Goal: Information Seeking & Learning: Get advice/opinions

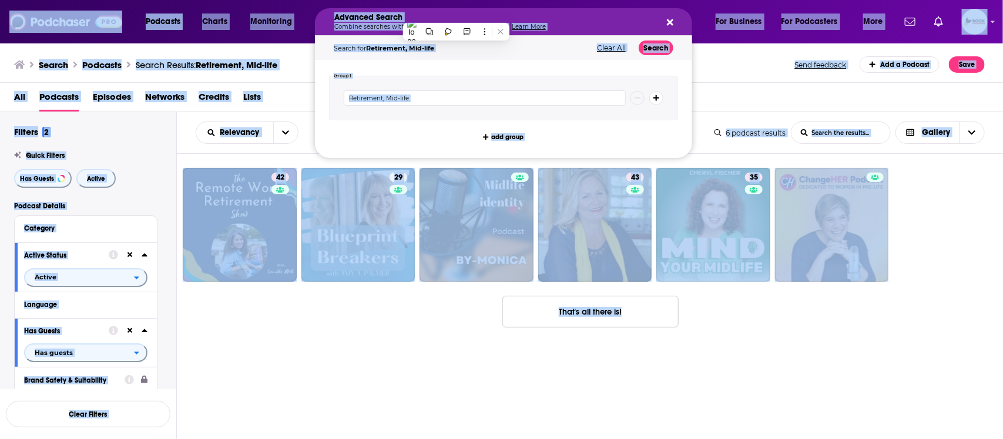
click at [730, 78] on div "Search Podcasts Search Results: Retirement, Mid-life Send feedback Add a Podcas…" at bounding box center [501, 62] width 1003 height 41
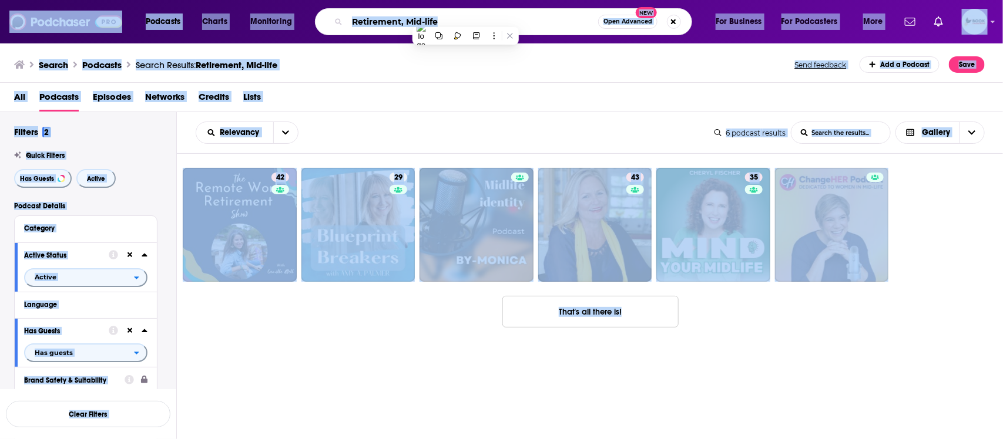
click at [768, 63] on div "Search Podcasts Search Results: Retirement, Mid-life Send feedback Add a Podcas…" at bounding box center [499, 64] width 971 height 16
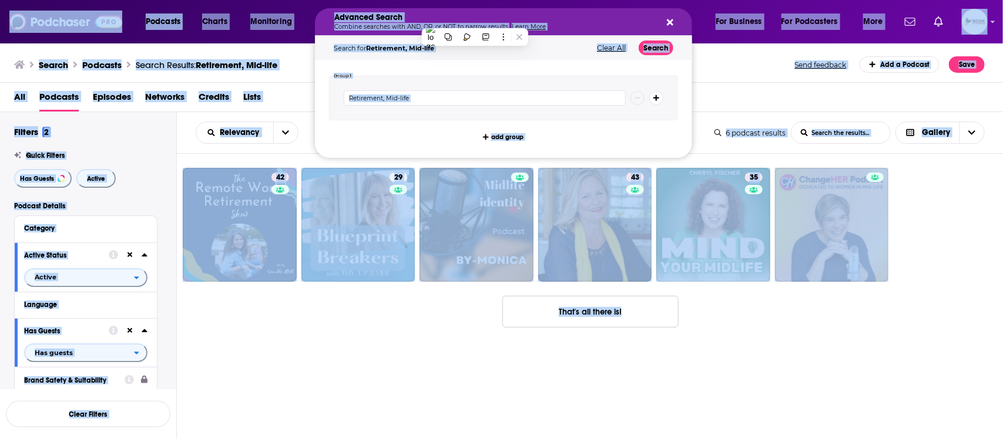
click at [747, 71] on div "Search Podcasts Search Results: Retirement, Mid-life Send feedback Add a Podcas…" at bounding box center [499, 64] width 971 height 16
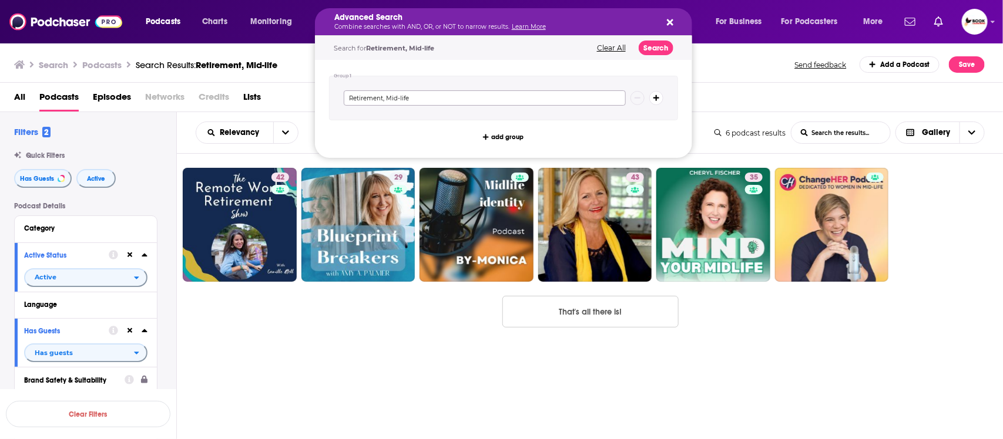
click at [437, 98] on input "Retirement, Mid-life" at bounding box center [485, 97] width 282 height 15
paste input "grief"
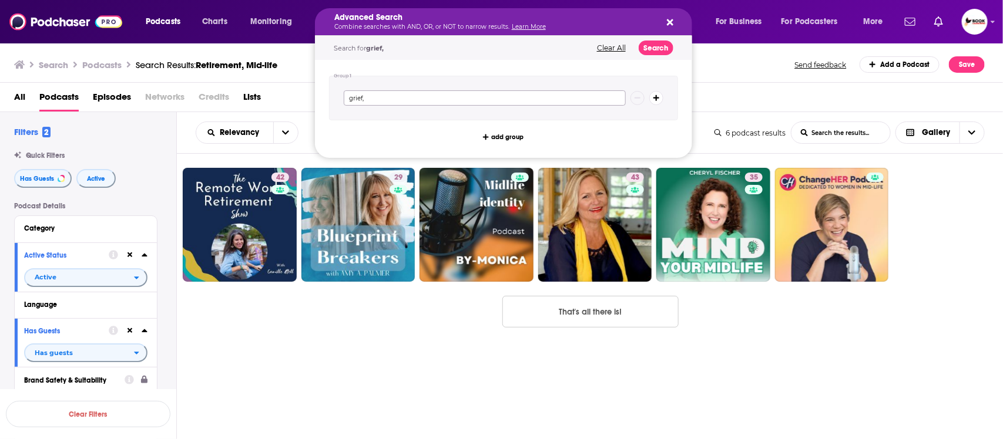
type input "grief,"
click at [670, 19] on icon "Search podcasts, credits, & more..." at bounding box center [670, 22] width 6 height 9
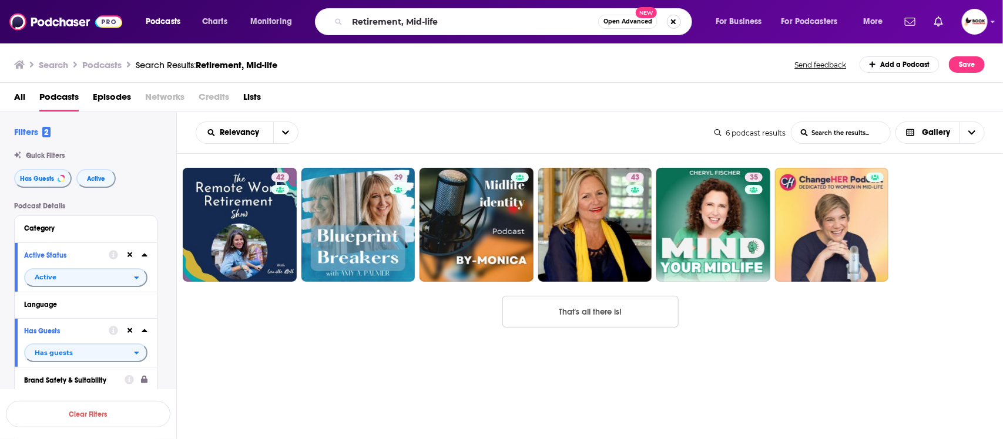
click at [672, 21] on button "Search podcasts, credits, & more..." at bounding box center [674, 22] width 14 height 14
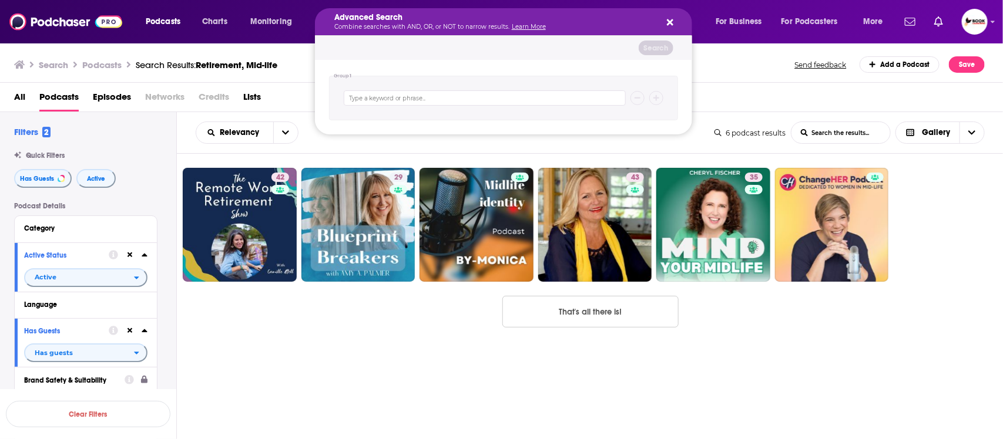
click at [667, 18] on icon "Search podcasts, credits, & more..." at bounding box center [670, 22] width 6 height 9
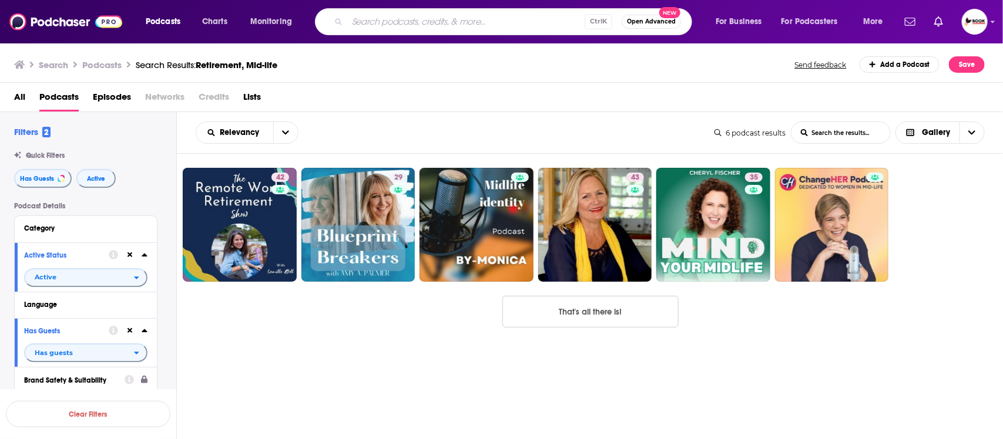
click at [350, 16] on input "Search podcasts, credits, & more..." at bounding box center [465, 21] width 237 height 19
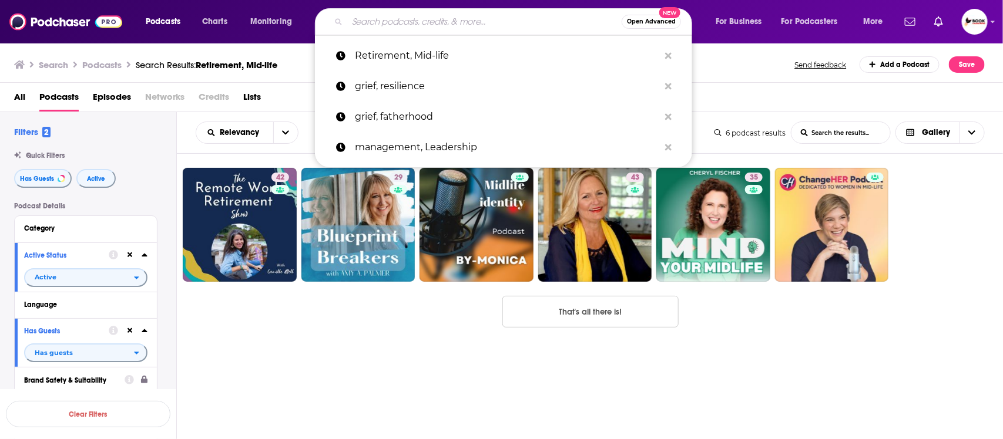
paste input "grief"
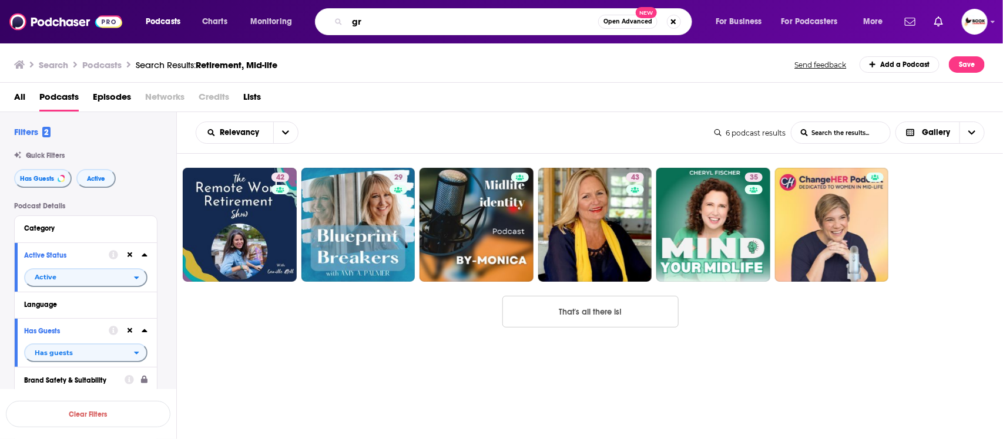
type input "g"
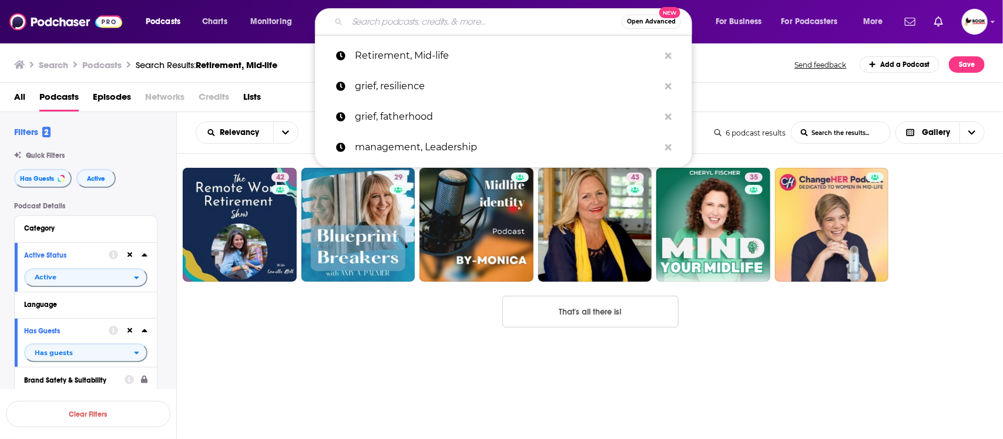
click at [376, 25] on input "Search podcasts, credits, & more..." at bounding box center [484, 21] width 274 height 19
paste input "grief"
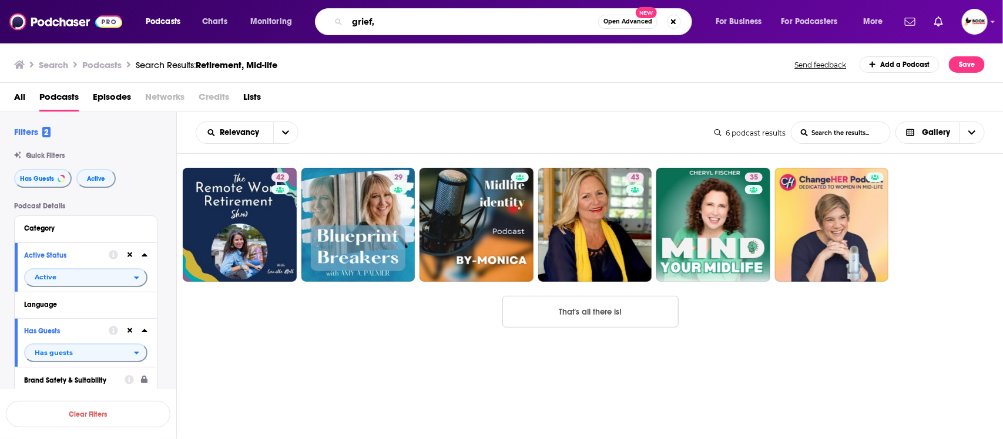
click at [417, 14] on input "grief," at bounding box center [472, 21] width 251 height 19
paste input "hospice"
click at [539, 63] on div "Search Podcasts Search Results: Retirement, Mid-life Send feedback Add a Podcas…" at bounding box center [499, 64] width 971 height 16
click at [495, 24] on input "grief, hospice" at bounding box center [472, 21] width 251 height 19
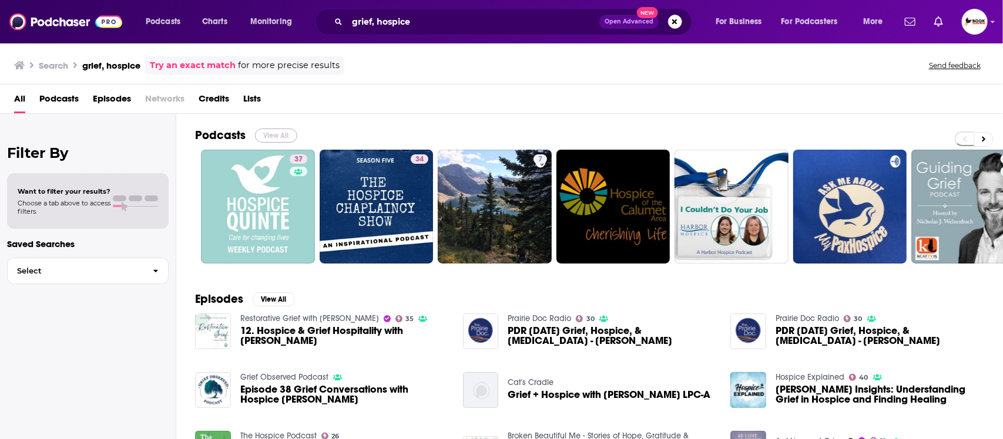
click at [277, 132] on button "View All" at bounding box center [276, 136] width 42 height 14
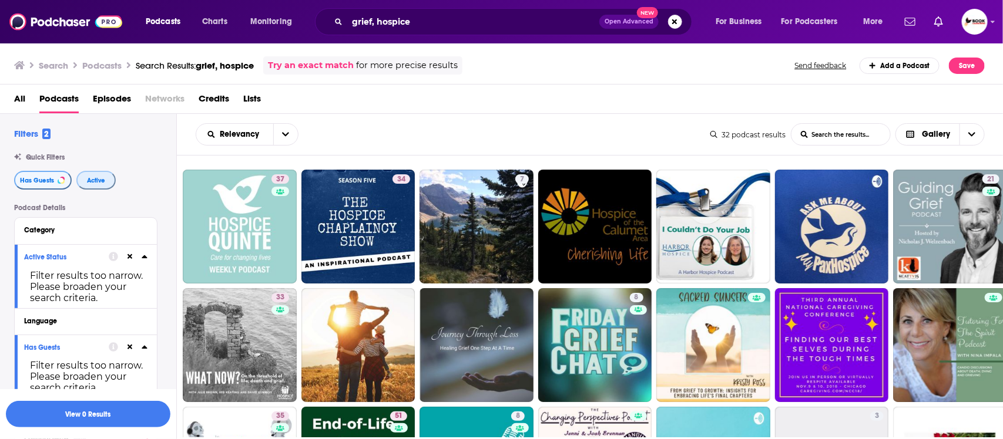
click at [92, 177] on span "Active" at bounding box center [96, 180] width 18 height 6
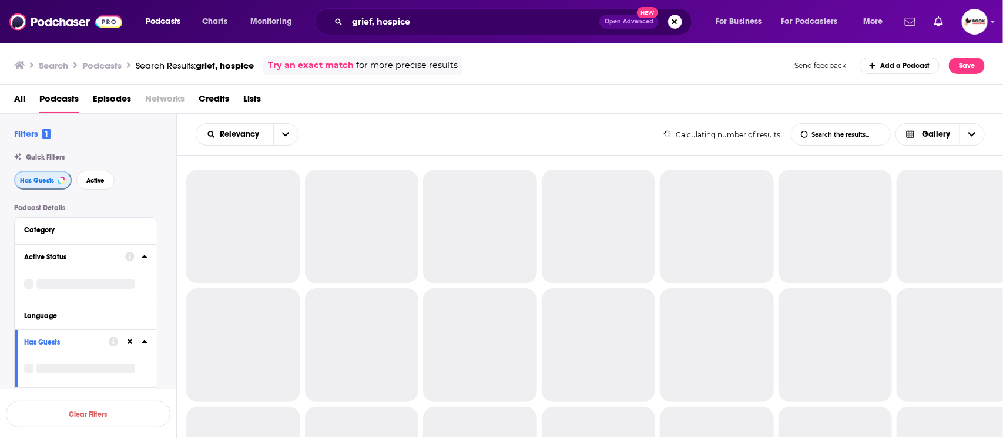
click at [33, 180] on span "Has Guests" at bounding box center [37, 180] width 34 height 6
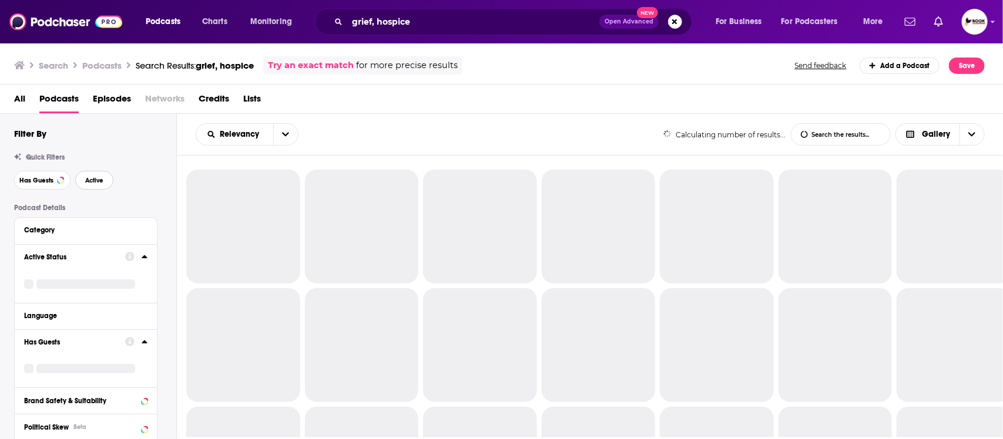
click at [89, 182] on span "Active" at bounding box center [94, 180] width 18 height 6
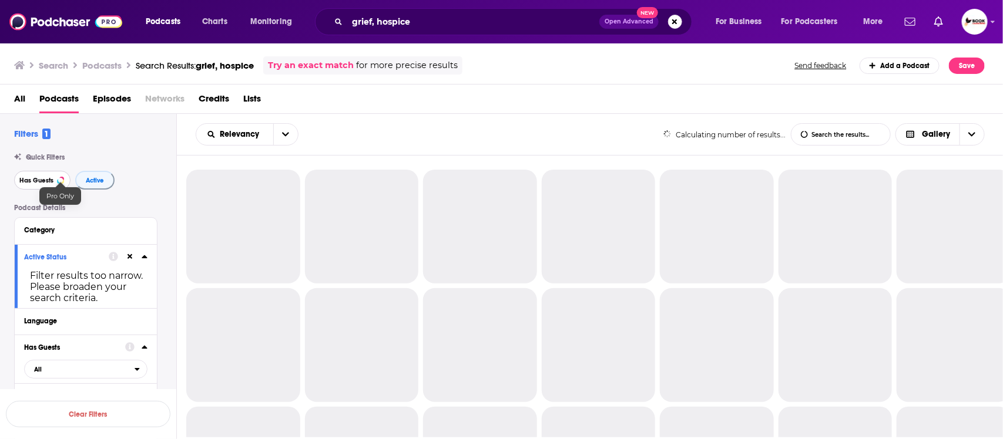
click at [32, 182] on span "Has Guests" at bounding box center [36, 180] width 34 height 6
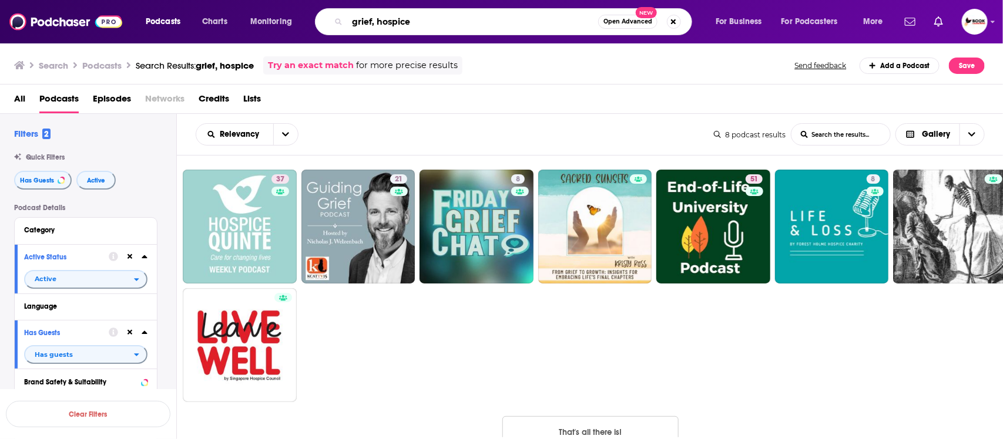
drag, startPoint x: 377, startPoint y: 19, endPoint x: 434, endPoint y: 19, distance: 56.4
click at [434, 19] on input "grief, hospice" at bounding box center [472, 21] width 251 height 19
paste input "caregiver"
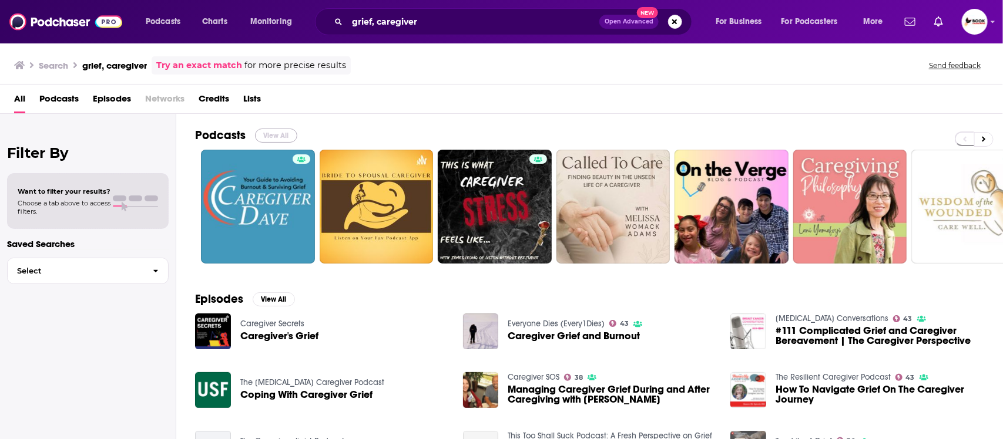
click at [275, 138] on button "View All" at bounding box center [276, 136] width 42 height 14
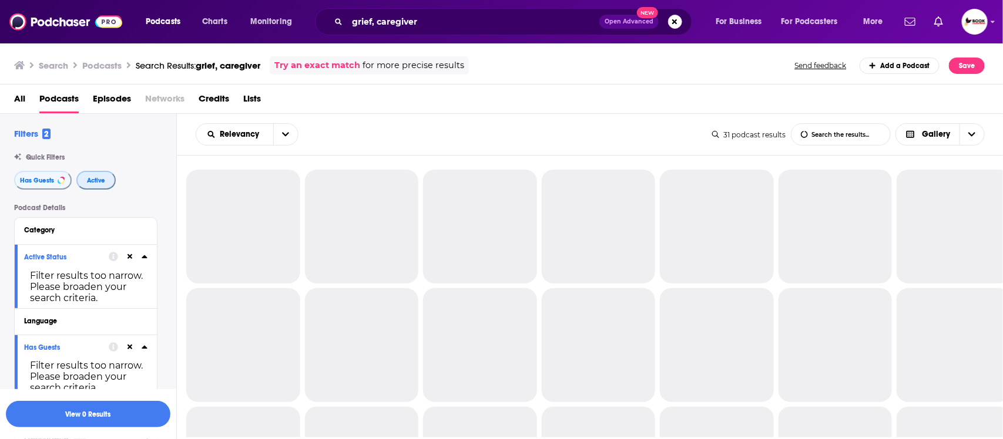
click at [97, 182] on span "Active" at bounding box center [96, 180] width 18 height 6
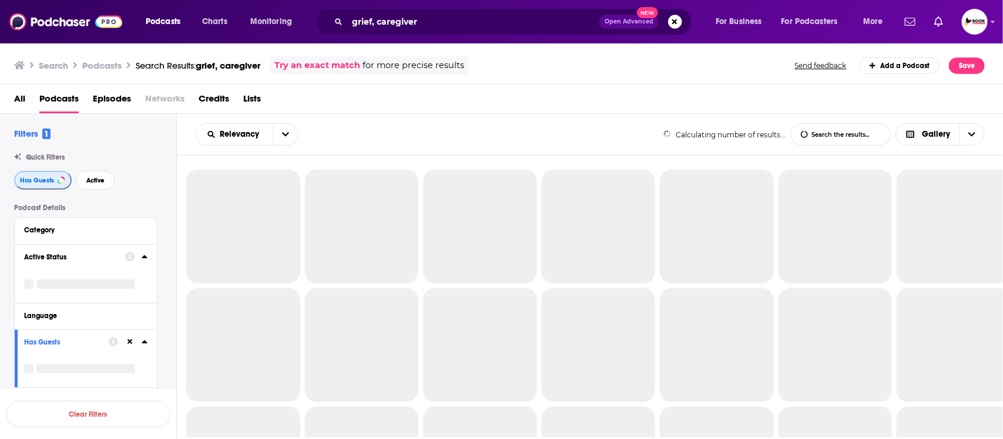
click at [35, 182] on span "Has Guests" at bounding box center [37, 180] width 34 height 6
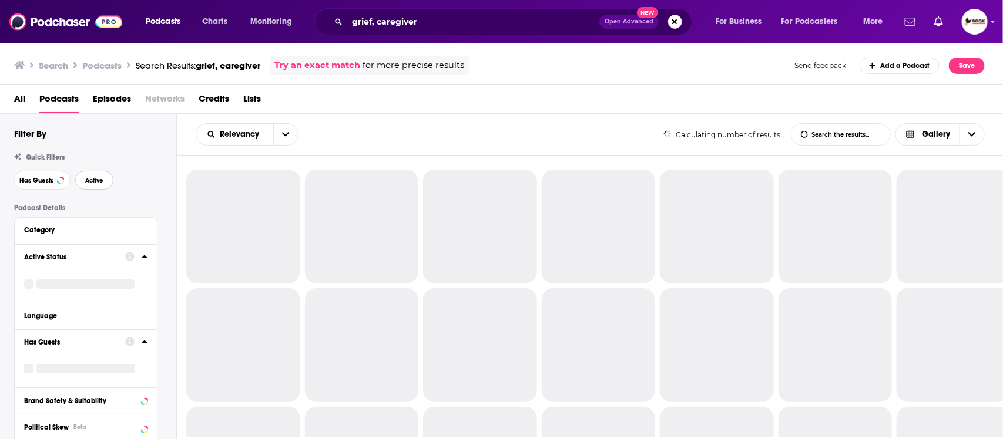
click at [96, 181] on span "Active" at bounding box center [94, 180] width 18 height 6
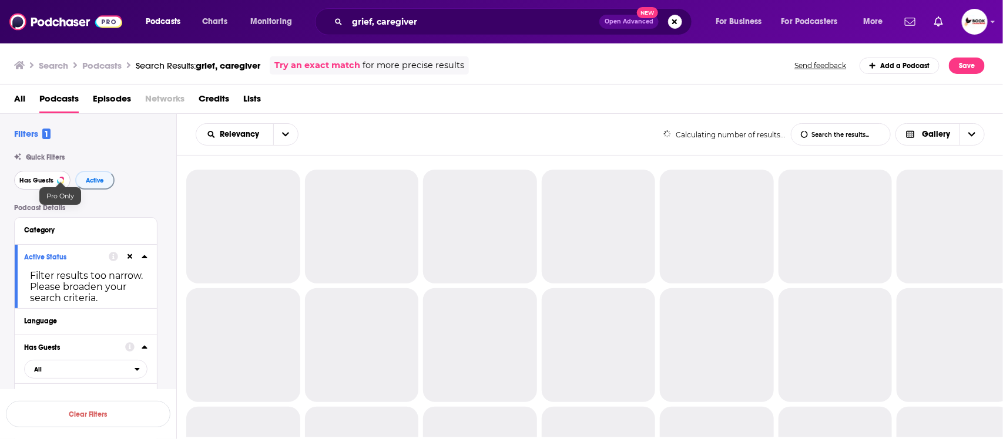
click at [36, 180] on span "Has Guests" at bounding box center [36, 180] width 34 height 6
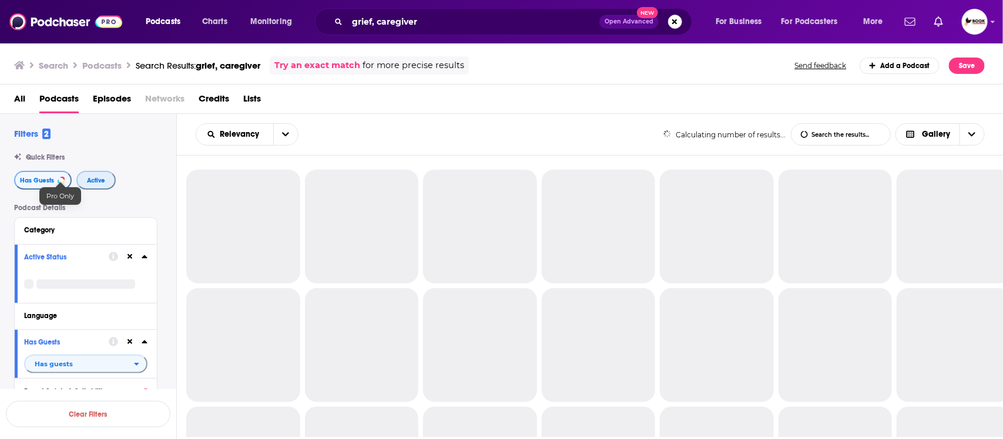
click at [87, 181] on span "Active" at bounding box center [96, 180] width 18 height 6
click at [30, 178] on span "Has Guests" at bounding box center [37, 180] width 34 height 6
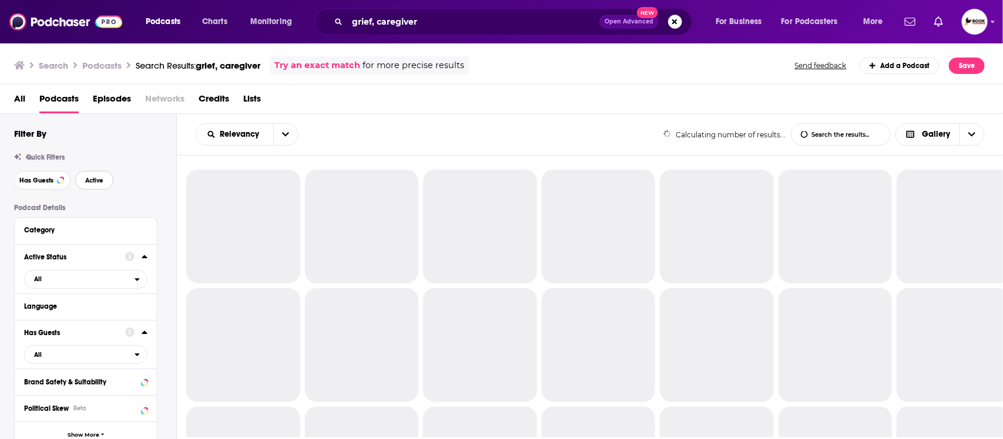
click at [83, 179] on button "Active" at bounding box center [94, 180] width 38 height 19
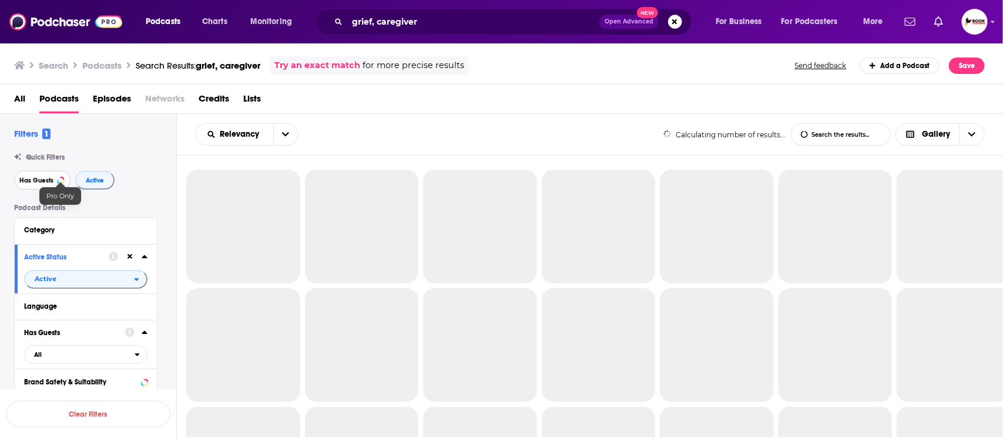
click at [33, 181] on span "Has Guests" at bounding box center [36, 180] width 34 height 6
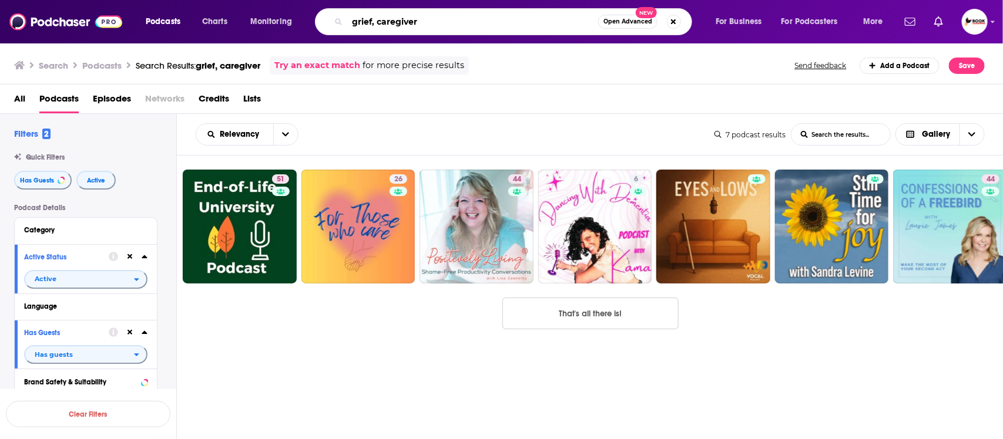
drag, startPoint x: 377, startPoint y: 21, endPoint x: 448, endPoint y: 21, distance: 70.5
click at [442, 21] on input "grief, caregiver" at bounding box center [472, 21] width 251 height 19
paste input "widow"
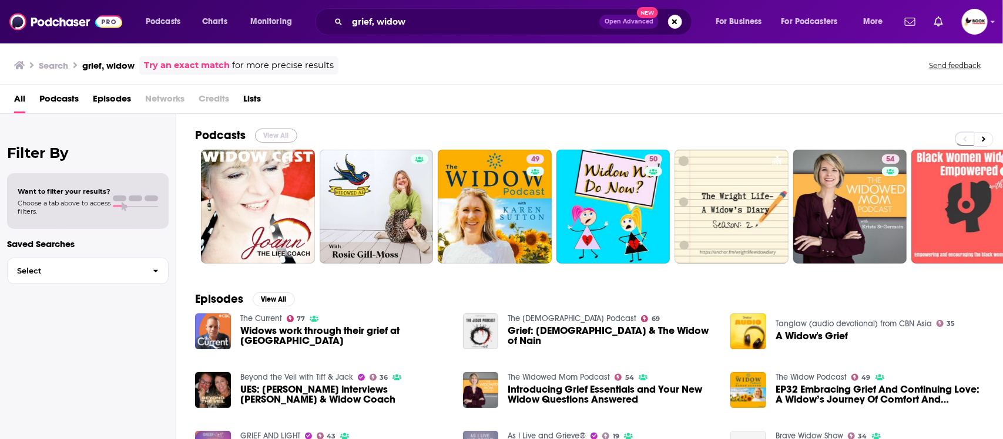
click at [269, 136] on button "View All" at bounding box center [276, 136] width 42 height 14
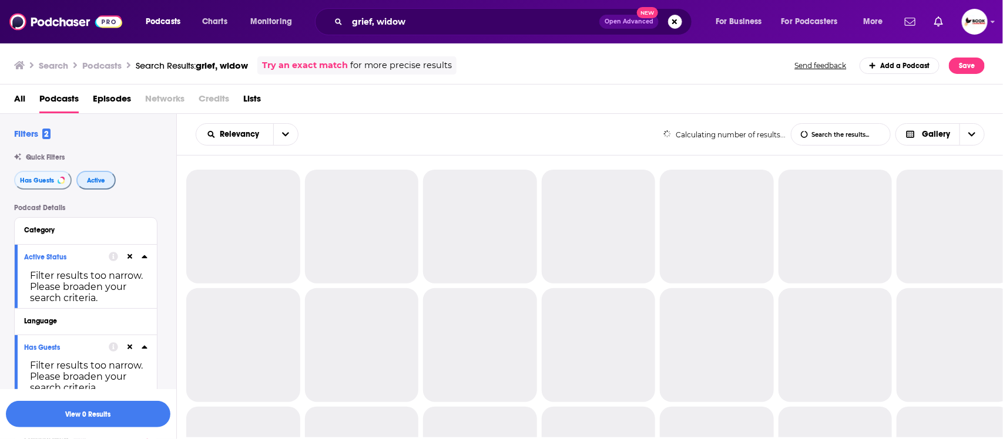
click at [95, 183] on span "Active" at bounding box center [96, 180] width 18 height 6
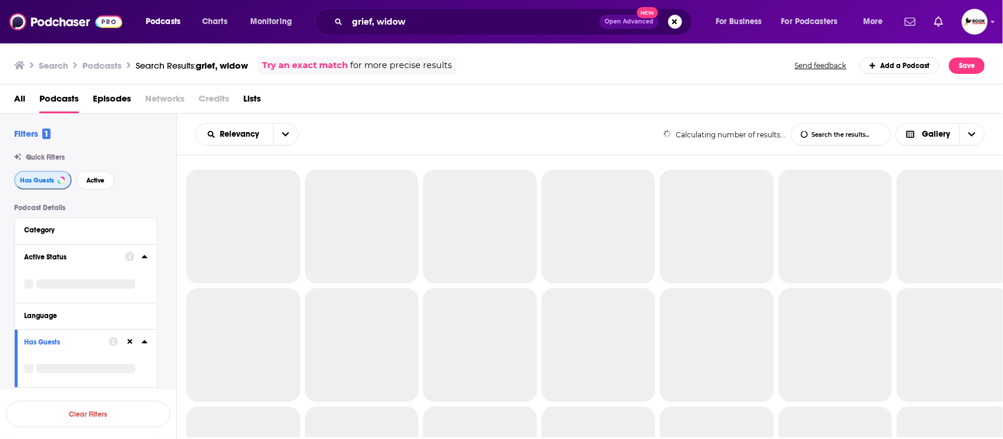
click at [35, 182] on span "Has Guests" at bounding box center [37, 180] width 34 height 6
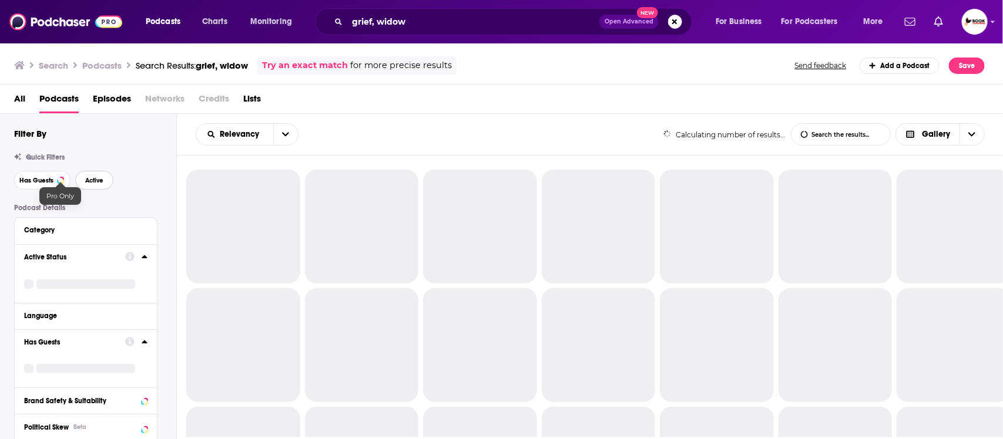
click at [98, 182] on span "Active" at bounding box center [94, 180] width 18 height 6
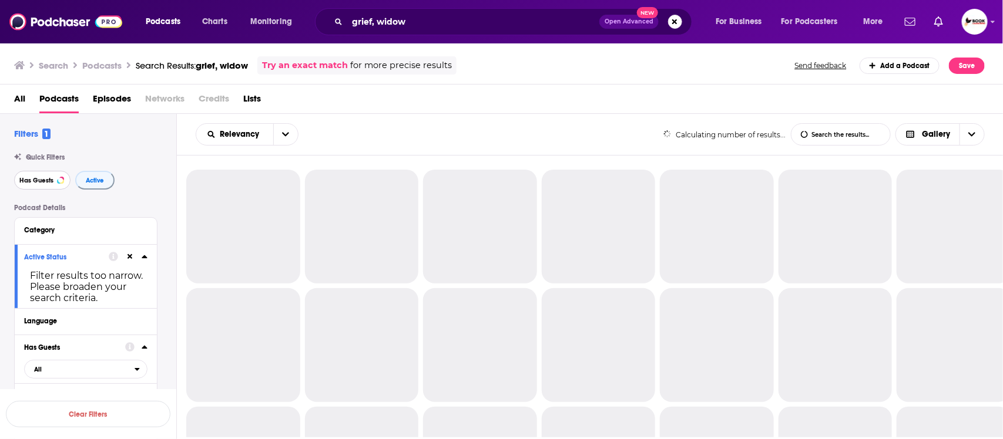
click at [40, 180] on span "Has Guests" at bounding box center [36, 180] width 34 height 6
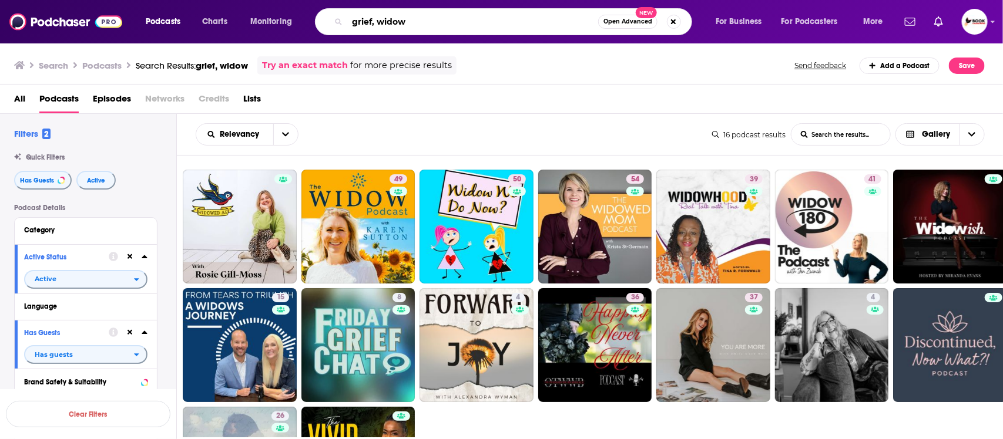
drag, startPoint x: 377, startPoint y: 24, endPoint x: 500, endPoint y: 24, distance: 122.8
click at [500, 24] on input "grief, widow" at bounding box center [472, 21] width 251 height 19
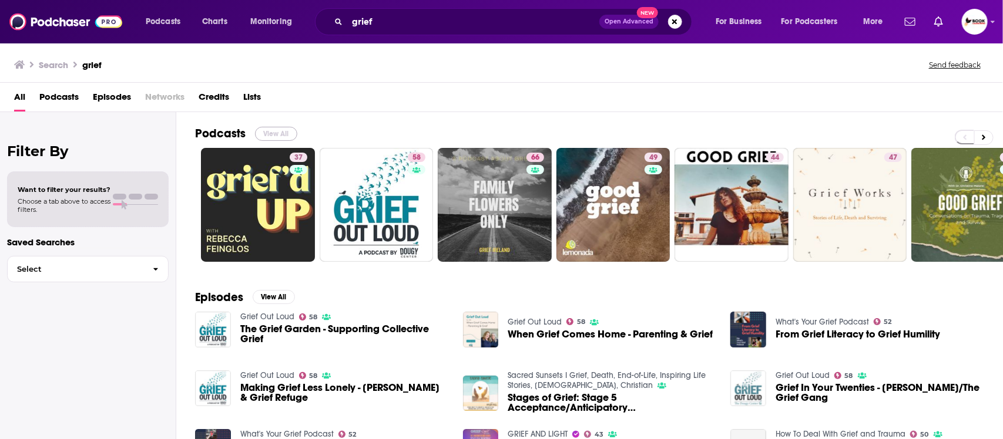
click at [272, 134] on button "View All" at bounding box center [276, 134] width 42 height 14
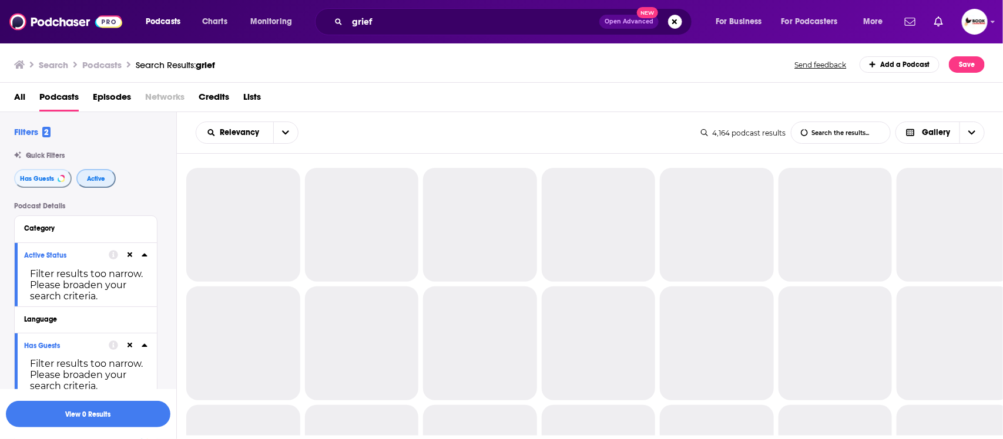
click at [105, 183] on button "Active" at bounding box center [95, 178] width 39 height 19
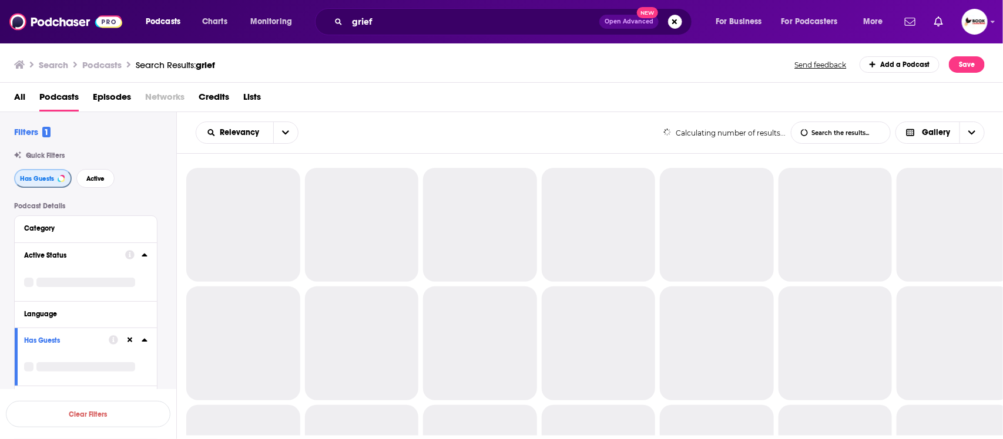
click at [32, 182] on span "Has Guests" at bounding box center [37, 179] width 34 height 6
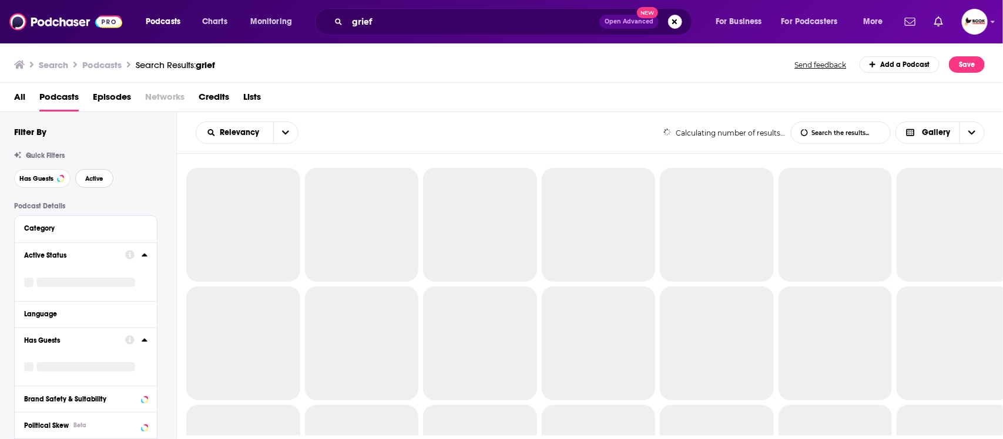
click at [103, 184] on button "Active" at bounding box center [94, 178] width 38 height 19
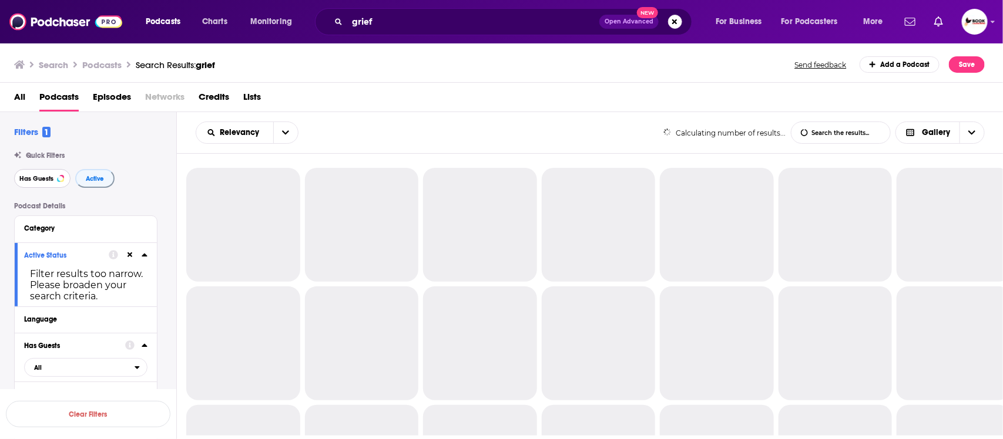
click at [39, 182] on span "Has Guests" at bounding box center [36, 179] width 34 height 6
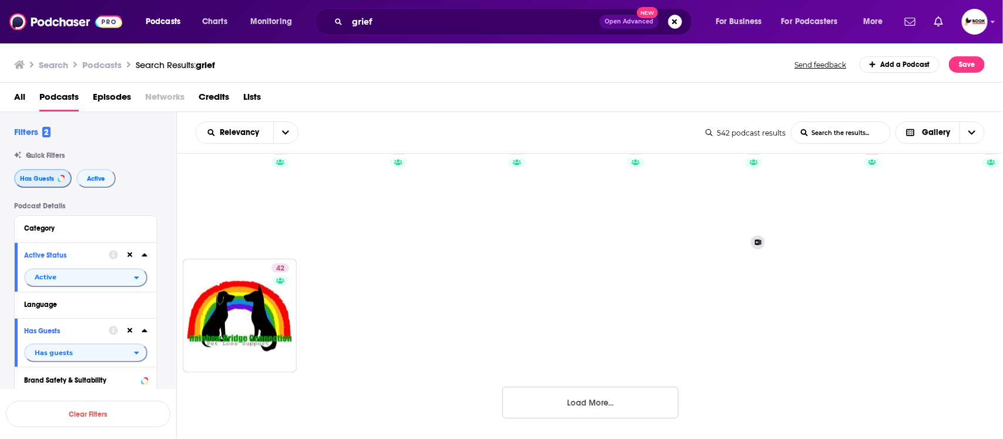
scroll to position [739, 0]
click at [606, 398] on button "Load More..." at bounding box center [590, 403] width 176 height 32
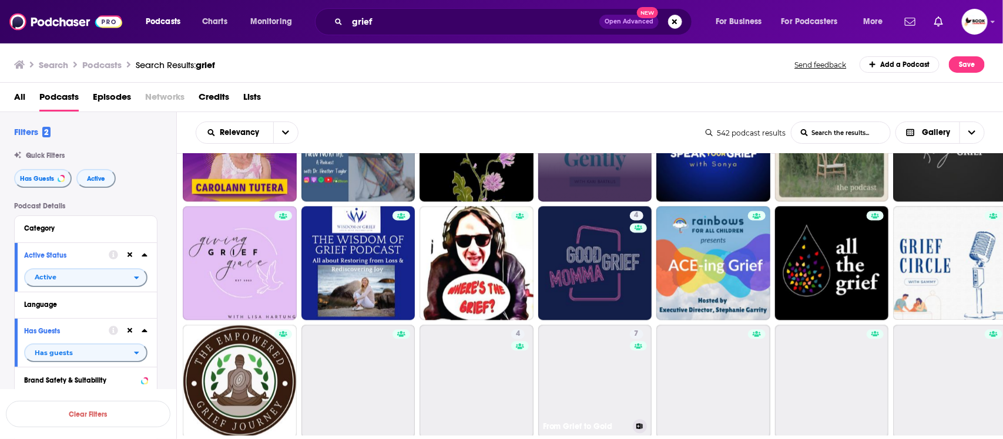
scroll to position [1179, 0]
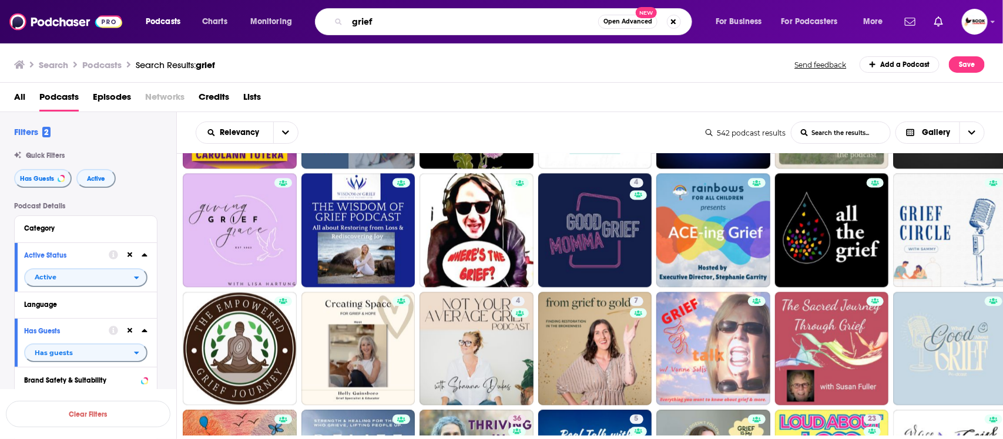
drag, startPoint x: 401, startPoint y: 15, endPoint x: 329, endPoint y: 15, distance: 72.3
click at [329, 15] on div "grief Open Advanced New" at bounding box center [503, 21] width 377 height 27
paste input "nutrition"
click at [422, 16] on input "nutrition," at bounding box center [472, 21] width 251 height 19
paste input "chronic illness"
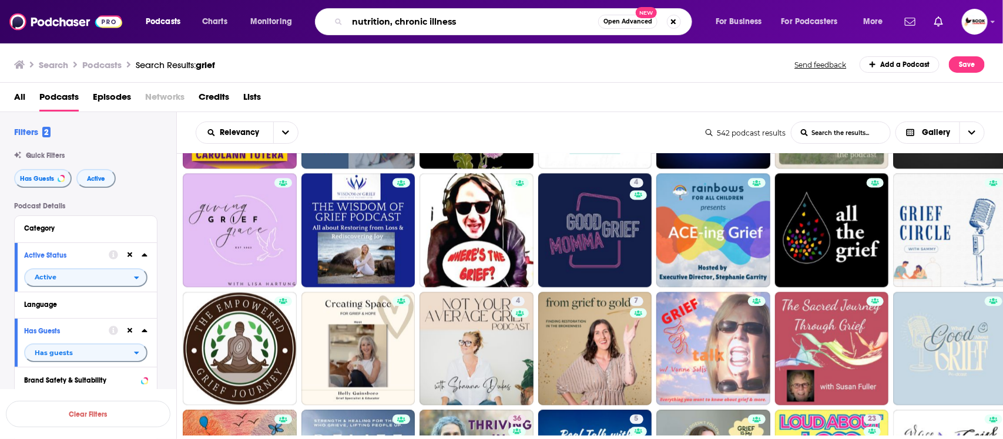
type input "nutrition, chronic illness"
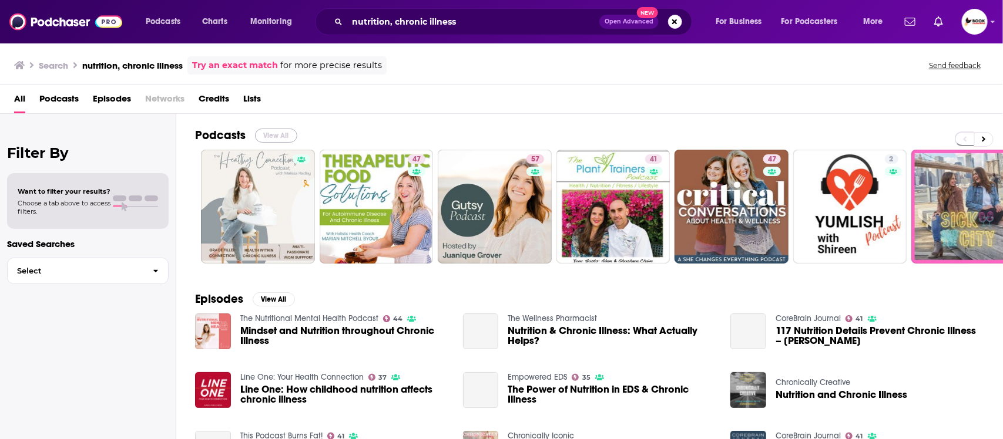
click at [277, 136] on button "View All" at bounding box center [276, 136] width 42 height 14
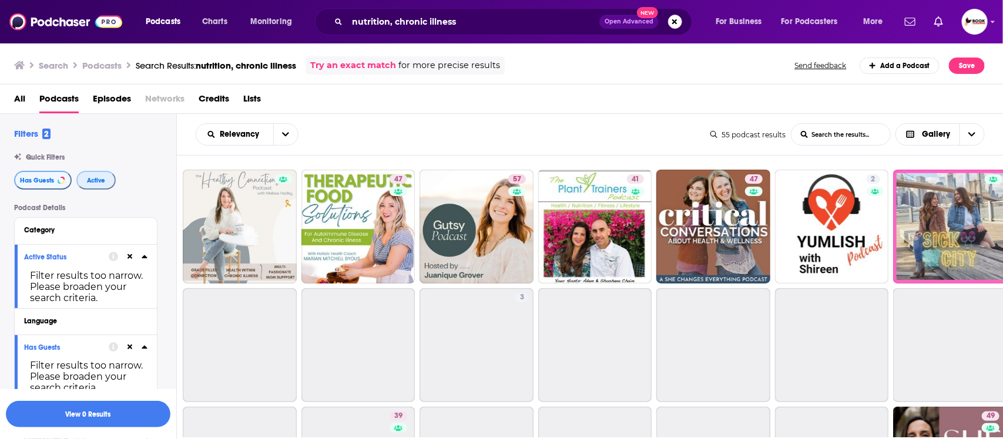
click at [94, 182] on span "Active" at bounding box center [96, 180] width 18 height 6
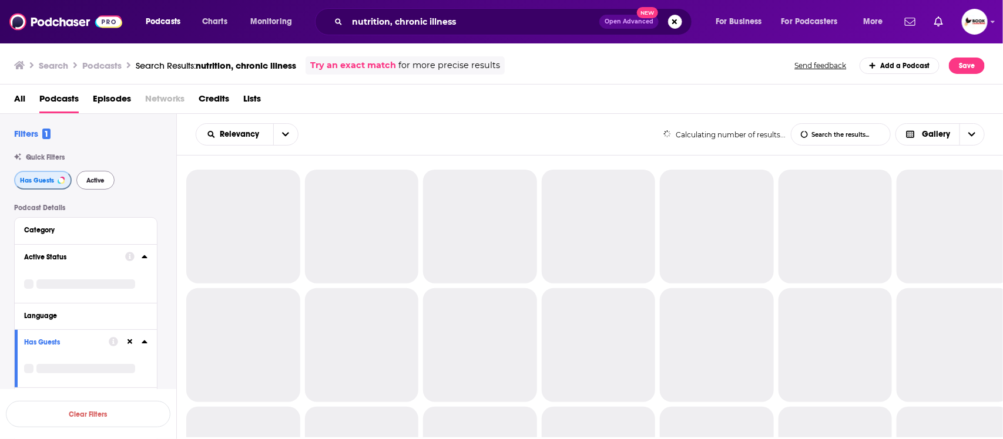
drag, startPoint x: 34, startPoint y: 182, endPoint x: 77, endPoint y: 185, distance: 43.0
click at [36, 182] on span "Has Guests" at bounding box center [37, 180] width 34 height 6
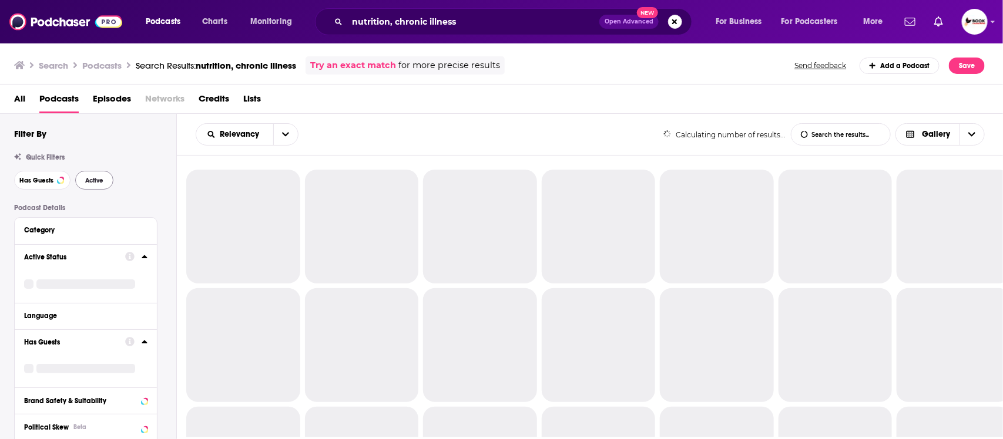
click at [118, 187] on div "Has Guests Active" at bounding box center [95, 180] width 162 height 19
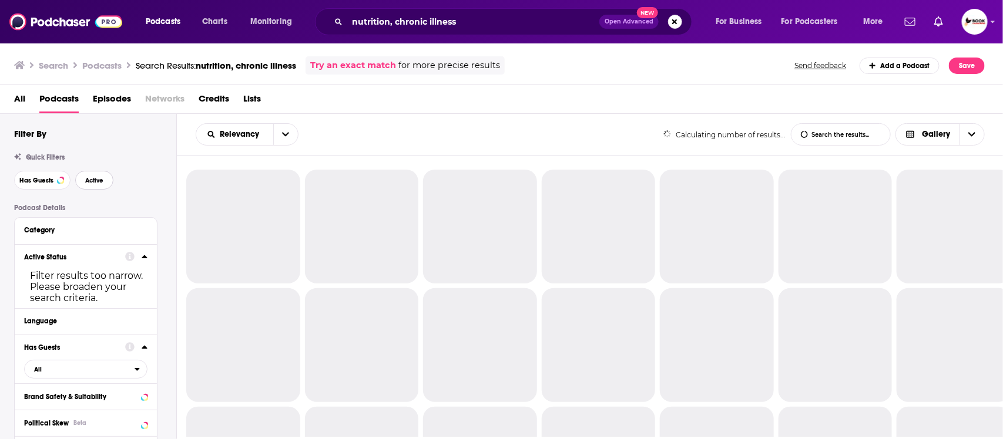
click at [87, 183] on span "Active" at bounding box center [94, 180] width 18 height 6
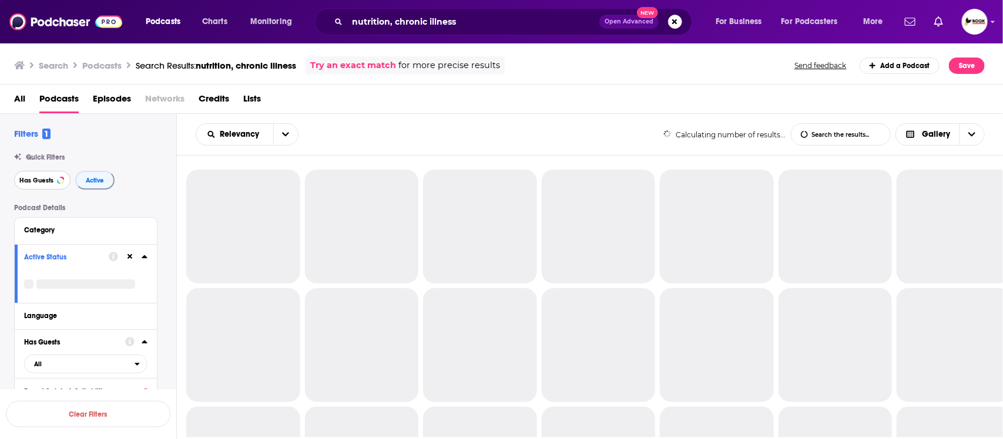
click at [28, 183] on span "Has Guests" at bounding box center [36, 180] width 34 height 6
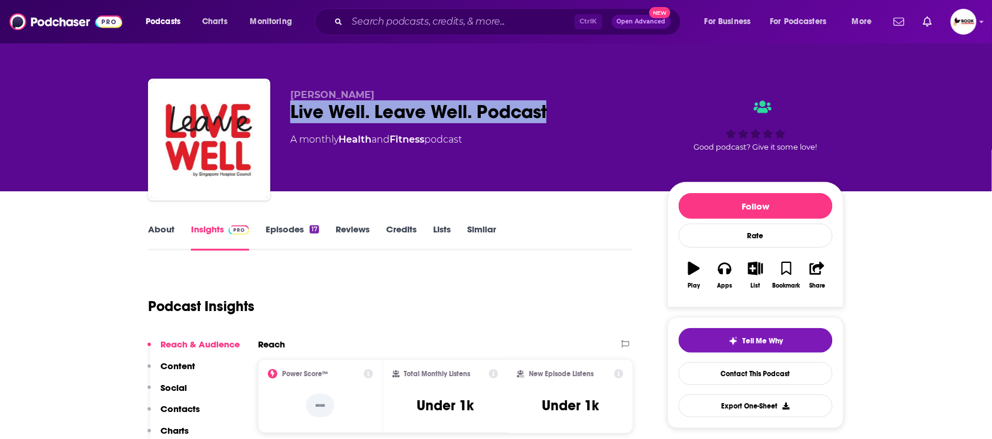
drag, startPoint x: 295, startPoint y: 115, endPoint x: 559, endPoint y: 118, distance: 263.8
click at [556, 118] on div "Kenn Delbridge Live Well. Leave Well. Podcast A monthly Health and Fitness podc…" at bounding box center [496, 142] width 696 height 127
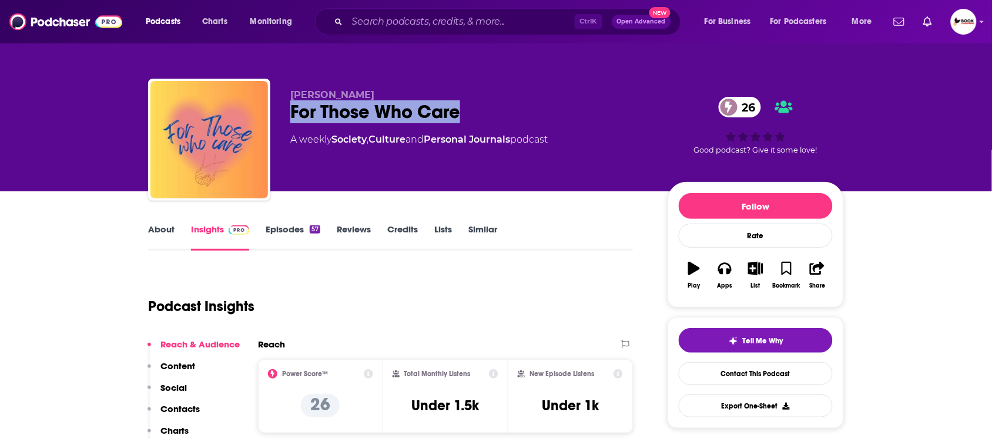
drag, startPoint x: 294, startPoint y: 118, endPoint x: 482, endPoint y: 122, distance: 188.1
click at [461, 116] on div "For Those Who Care 26" at bounding box center [469, 111] width 358 height 23
drag, startPoint x: 410, startPoint y: 86, endPoint x: 271, endPoint y: 86, distance: 138.7
click at [271, 86] on div "RuthAnn Batchelder For Those Who Care 26 A weekly Society , Culture and Persona…" at bounding box center [496, 142] width 696 height 127
copy span "RuthAnn Batchelder"
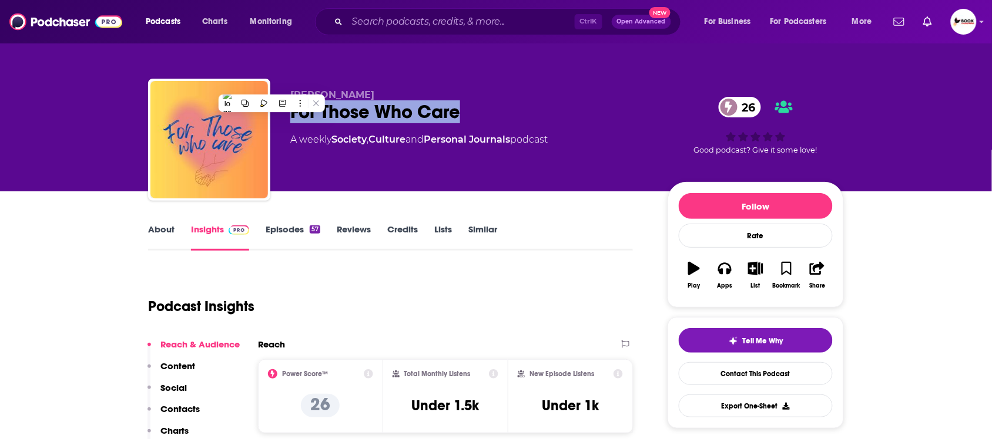
click at [148, 236] on link "About" at bounding box center [161, 237] width 26 height 27
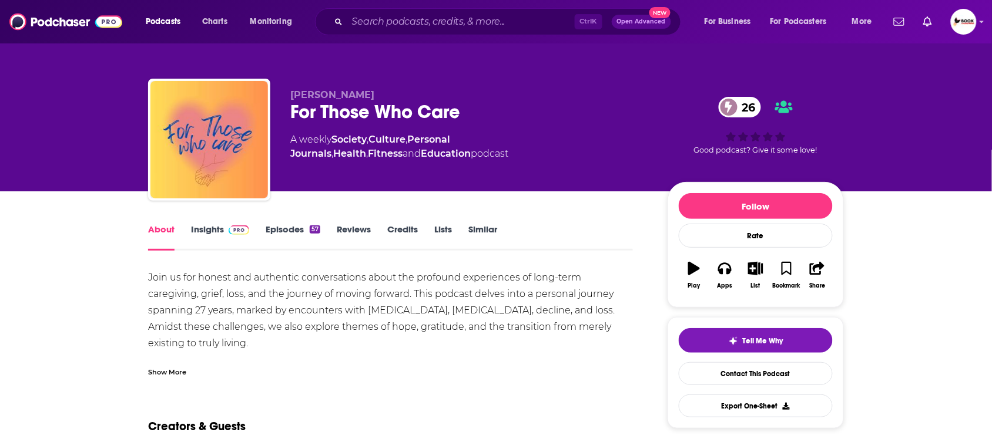
click at [168, 372] on div "Show More" at bounding box center [167, 371] width 38 height 11
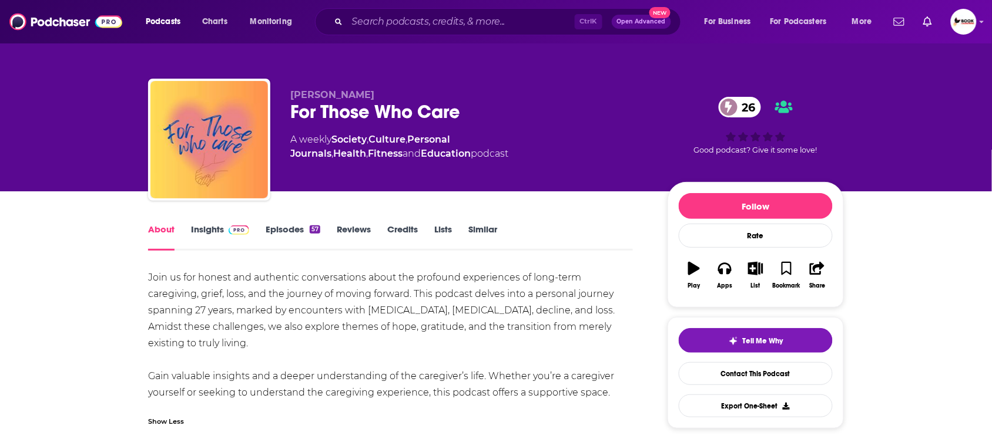
click at [219, 227] on link "Insights" at bounding box center [220, 237] width 58 height 27
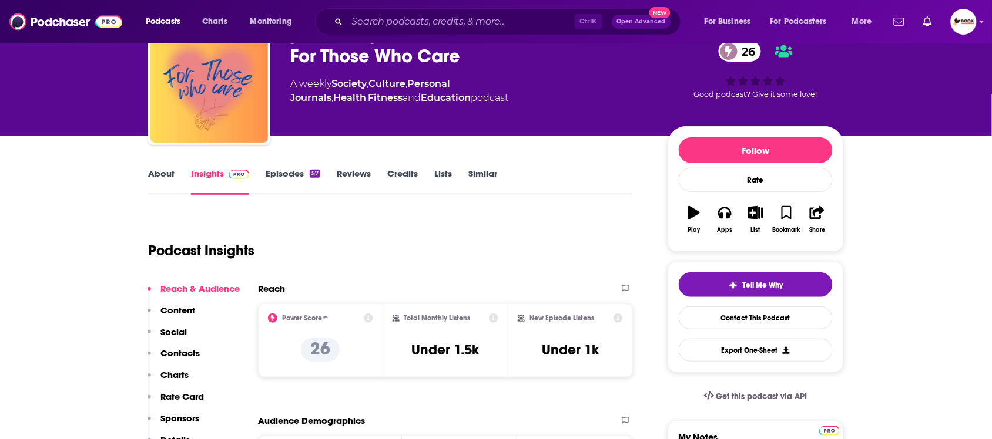
scroll to position [147, 0]
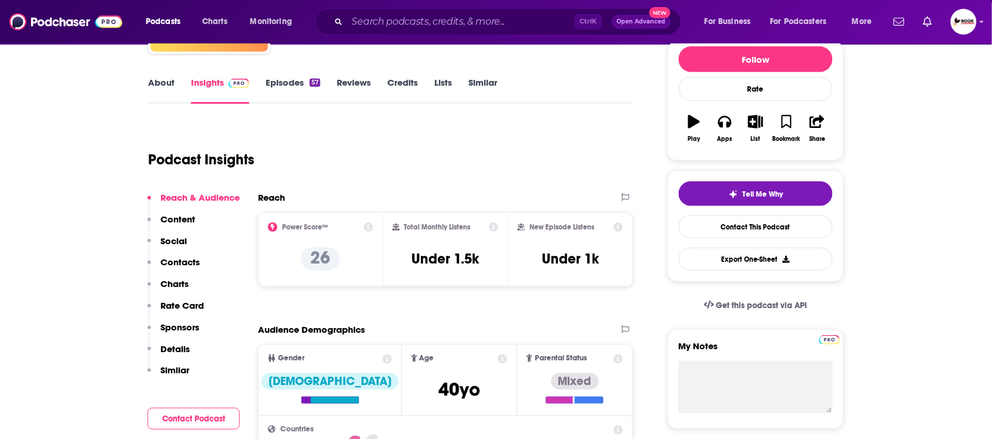
click at [186, 259] on p "Contacts" at bounding box center [179, 262] width 39 height 11
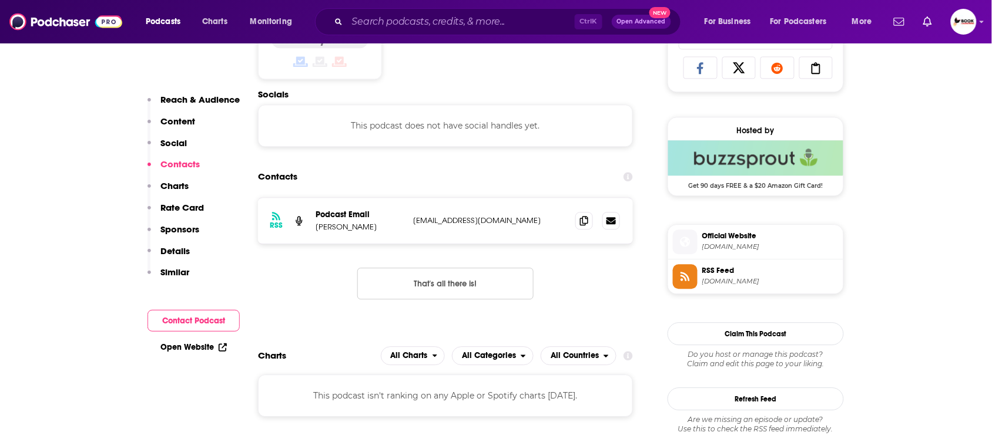
scroll to position [790, 0]
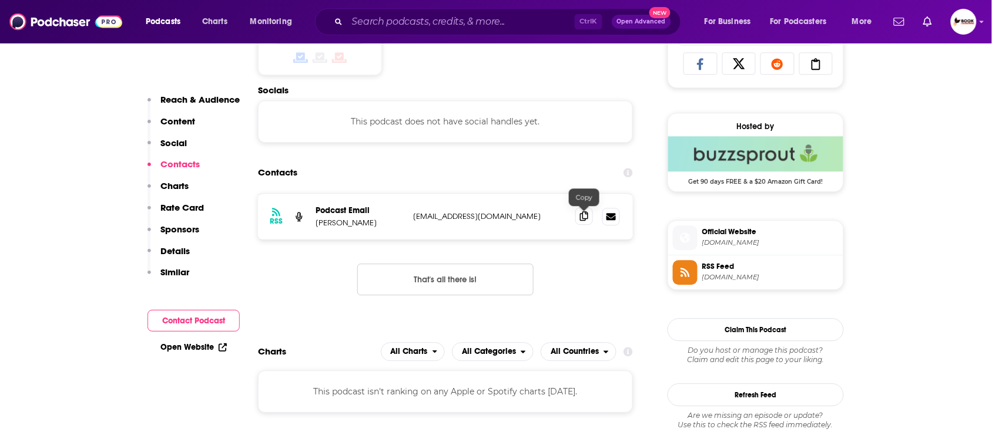
click at [582, 219] on icon at bounding box center [584, 216] width 8 height 9
click at [209, 347] on link "Open Website" at bounding box center [193, 348] width 66 height 10
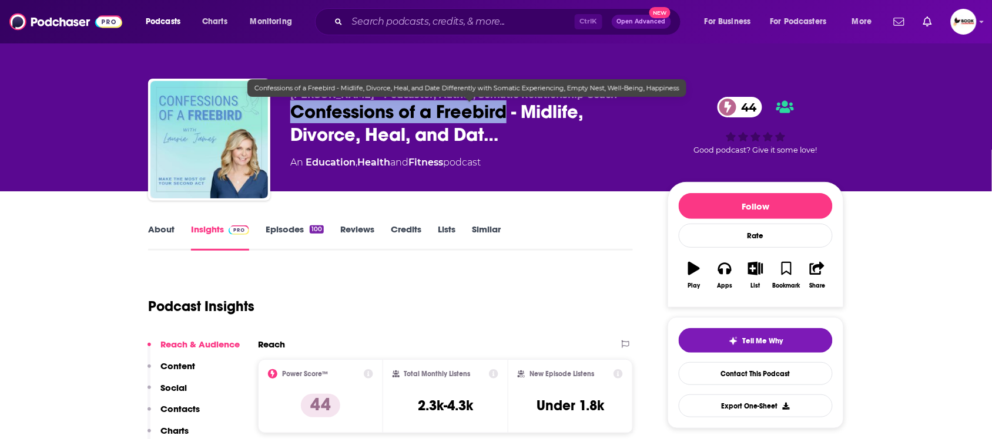
drag, startPoint x: 284, startPoint y: 110, endPoint x: 506, endPoint y: 112, distance: 222.7
click at [506, 112] on div "Laurie James - Podcaster, Author, Somatic Relationship Coach Confessions of a F…" at bounding box center [496, 142] width 696 height 127
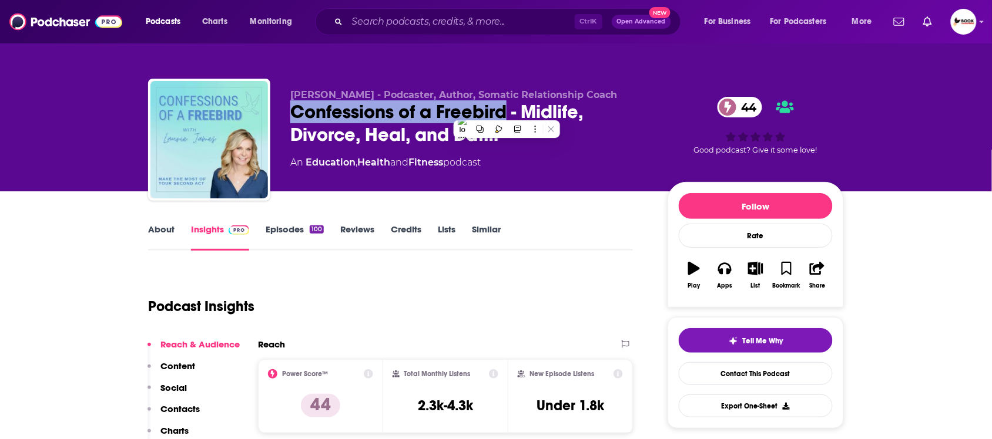
copy h2 "Confessions of a Freebird"
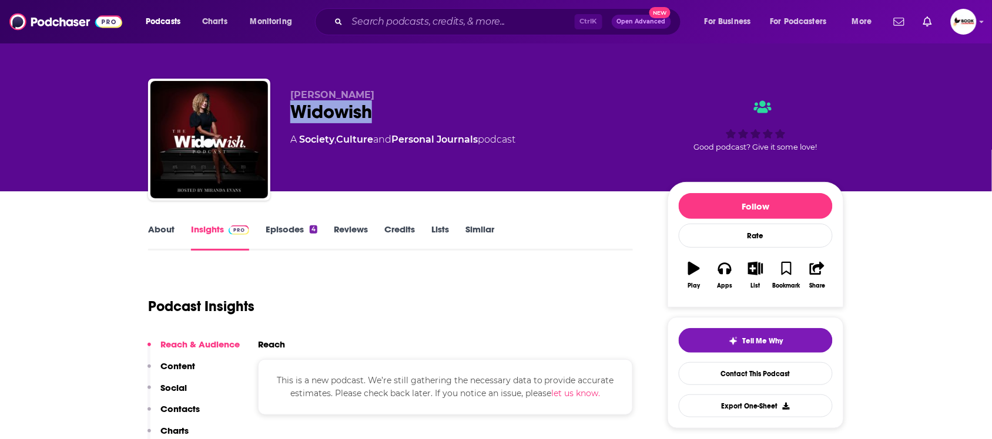
drag, startPoint x: 413, startPoint y: 115, endPoint x: 291, endPoint y: 115, distance: 122.2
click at [291, 115] on div "Widowish" at bounding box center [469, 111] width 358 height 23
copy h2 "Widowish"
click at [398, 88] on div "Miranda Evans Widowish A Society , Culture and Personal Journals podcast Good p…" at bounding box center [496, 142] width 696 height 127
drag, startPoint x: 397, startPoint y: 89, endPoint x: 288, endPoint y: 91, distance: 108.1
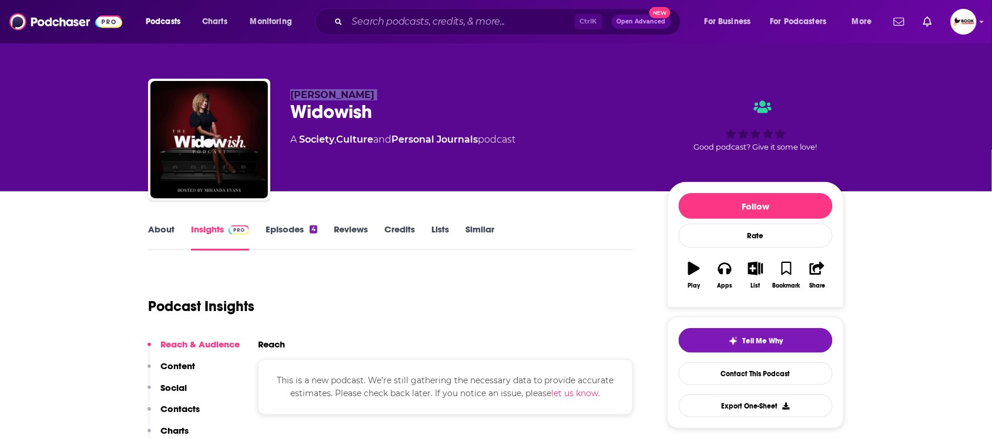
click at [288, 91] on div "Miranda Evans Widowish A Society , Culture and Personal Journals podcast Good p…" at bounding box center [496, 142] width 696 height 127
copy p "Miranda Evans"
click at [188, 411] on p "Contacts" at bounding box center [179, 409] width 39 height 11
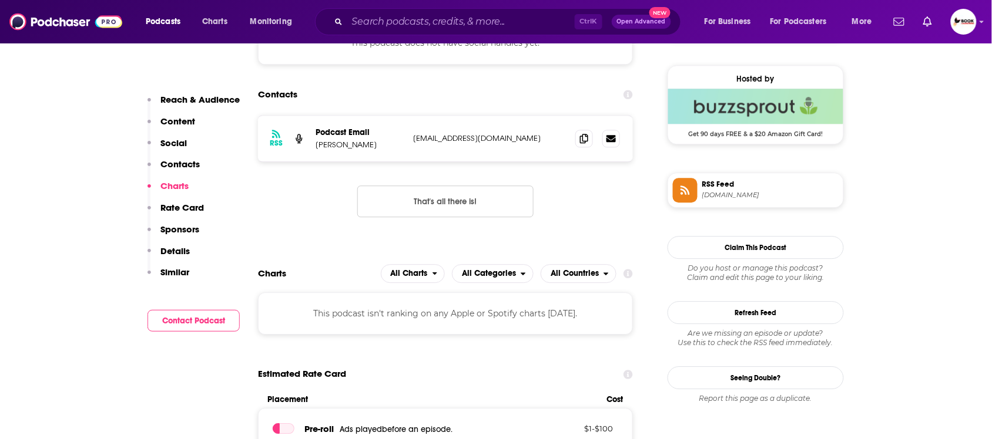
scroll to position [833, 0]
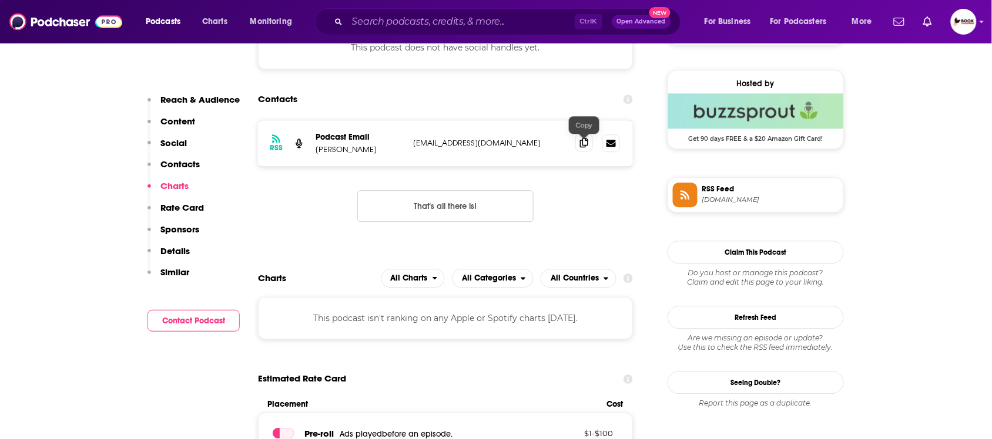
click at [582, 147] on icon at bounding box center [584, 142] width 8 height 9
click at [166, 324] on button "Contact Podcast" at bounding box center [193, 321] width 92 height 22
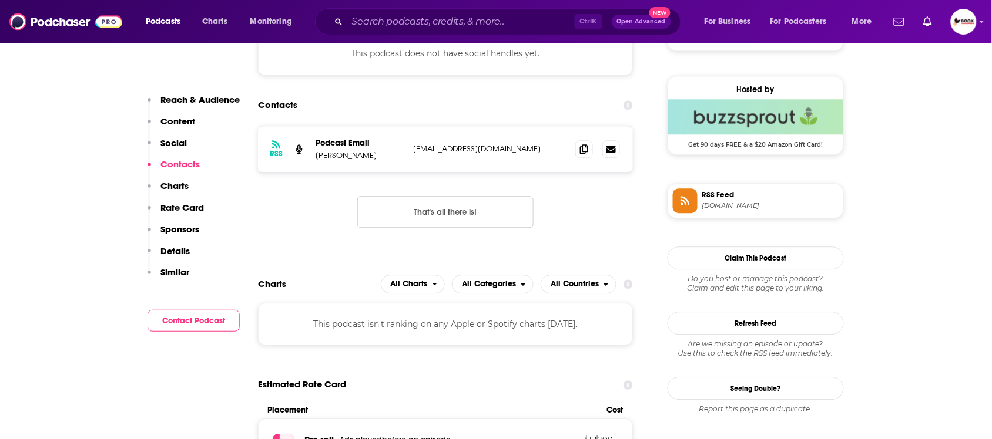
scroll to position [760, 0]
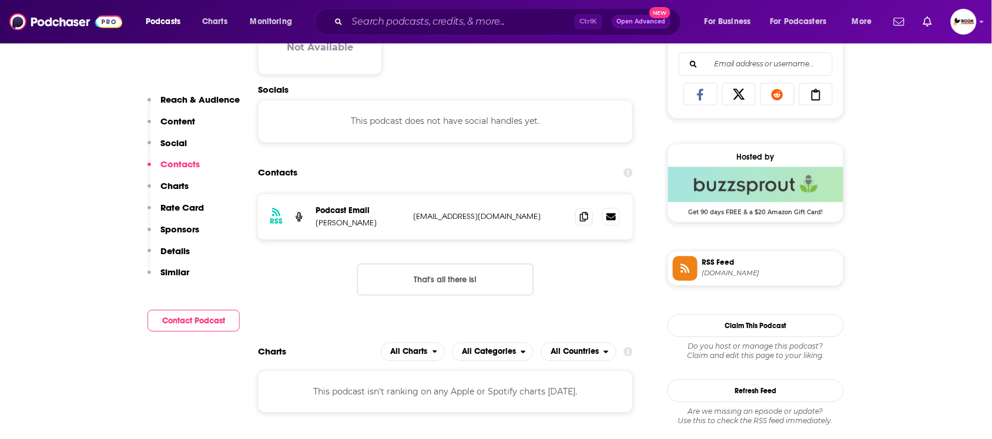
click at [210, 318] on button "Contact Podcast" at bounding box center [193, 321] width 92 height 22
click at [209, 323] on button "Contact Podcast" at bounding box center [193, 321] width 92 height 22
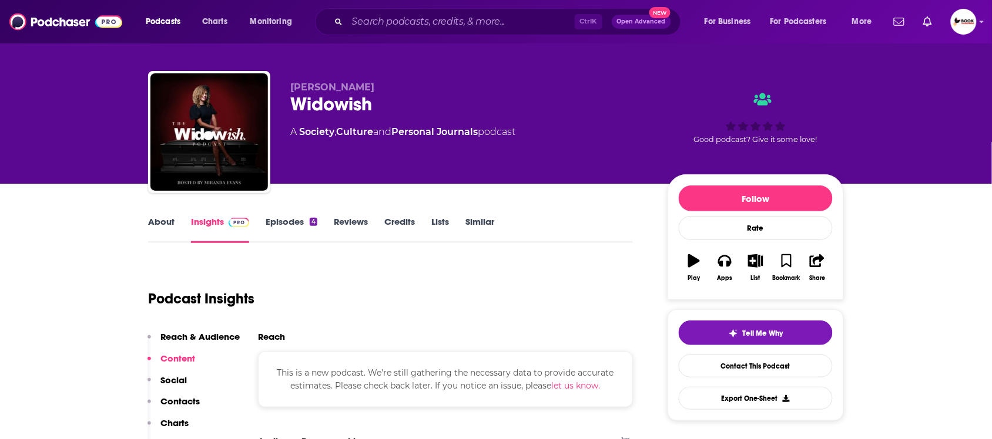
scroll to position [0, 0]
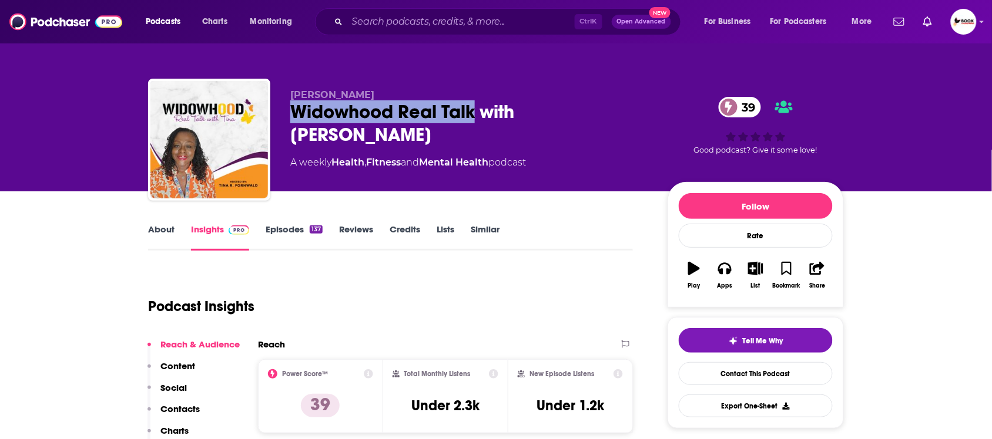
drag, startPoint x: 284, startPoint y: 113, endPoint x: 478, endPoint y: 113, distance: 193.9
click at [478, 113] on div "[PERSON_NAME] Widowhood Real Talk with [PERSON_NAME] 39 A weekly Health , Fitne…" at bounding box center [496, 142] width 696 height 127
copy h2 "Widowhood Real Talk"
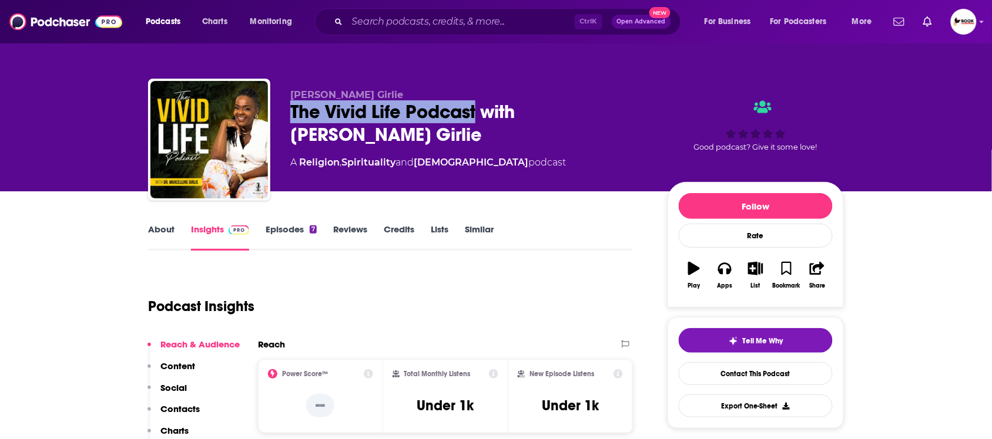
drag, startPoint x: 287, startPoint y: 112, endPoint x: 474, endPoint y: 105, distance: 187.6
click at [474, 105] on div "Dr. Marcelline Girlie The Vivid Life Podcast with Dr. Marcelline Girlie A Relig…" at bounding box center [496, 142] width 696 height 127
copy h2 "The Vivid Life Podcast"
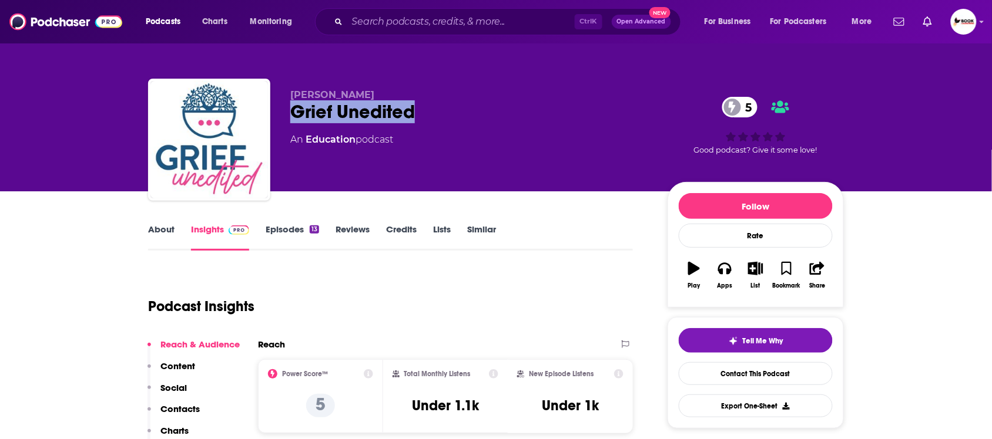
drag, startPoint x: 447, startPoint y: 118, endPoint x: 282, endPoint y: 120, distance: 164.5
click at [282, 120] on div "[PERSON_NAME] Grief Unedited 5 An Education podcast 5 Good podcast? Give it som…" at bounding box center [496, 142] width 696 height 127
copy h2 "Grief Unedited"
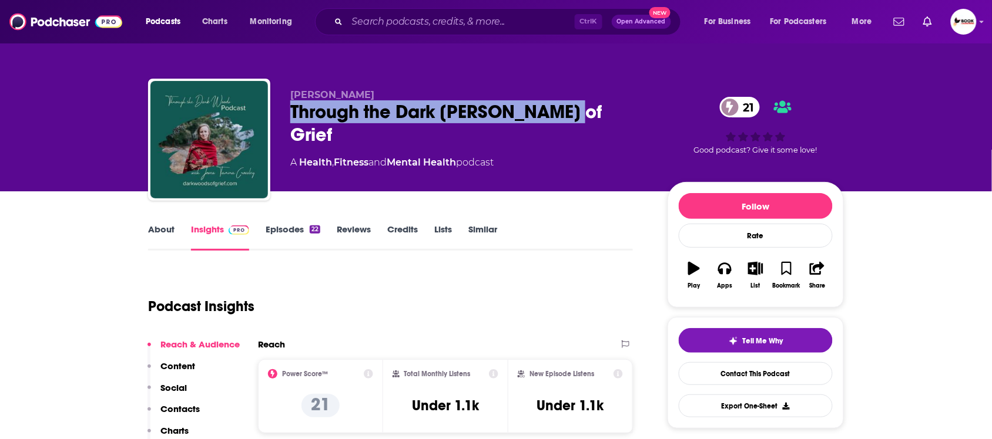
drag, startPoint x: 291, startPoint y: 119, endPoint x: 567, endPoint y: 120, distance: 276.1
click at [567, 120] on div "Through the Dark Woods of Grief 21" at bounding box center [469, 123] width 358 height 46
copy h2 "Through the Dark Woods of Grief"
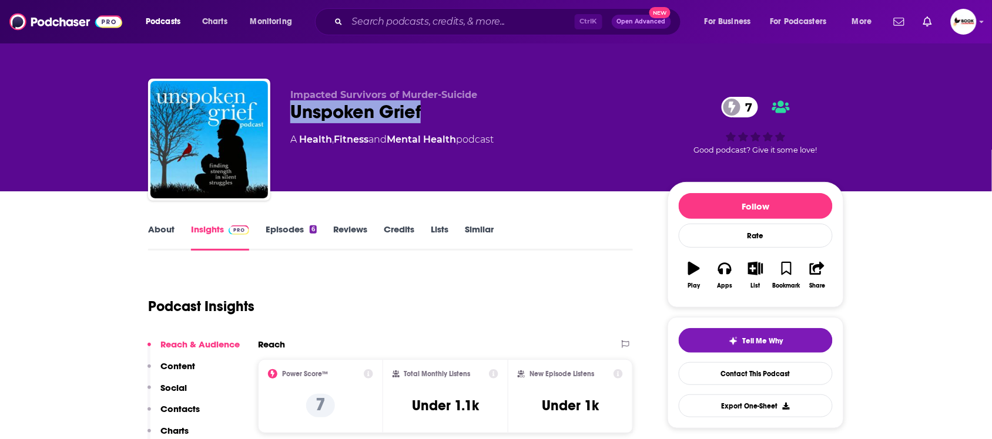
drag, startPoint x: 293, startPoint y: 118, endPoint x: 420, endPoint y: 119, distance: 127.5
click at [420, 119] on div "Unspoken Grief 7" at bounding box center [469, 111] width 358 height 23
copy h2 "Unspoken Grief"
click at [157, 229] on link "About" at bounding box center [161, 237] width 26 height 27
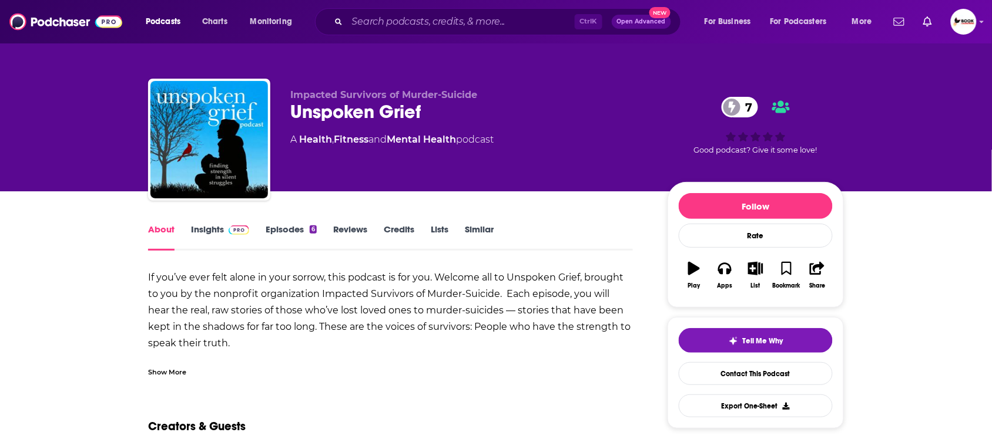
click at [172, 366] on div "Show More" at bounding box center [167, 371] width 38 height 11
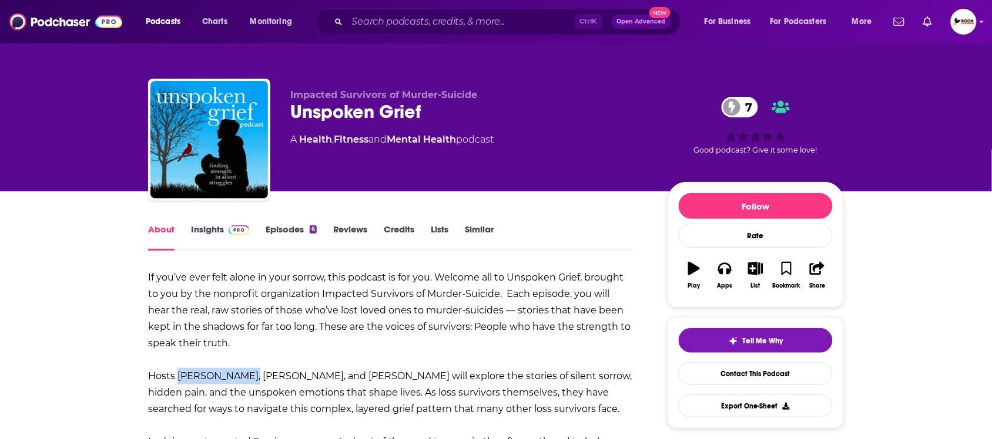
drag, startPoint x: 178, startPoint y: 380, endPoint x: 247, endPoint y: 380, distance: 68.7
click at [247, 380] on b "Hosts [PERSON_NAME], [PERSON_NAME], and [PERSON_NAME] will explore the stories …" at bounding box center [390, 393] width 484 height 44
copy b "[PERSON_NAME]"
click at [203, 229] on link "Insights" at bounding box center [220, 237] width 58 height 27
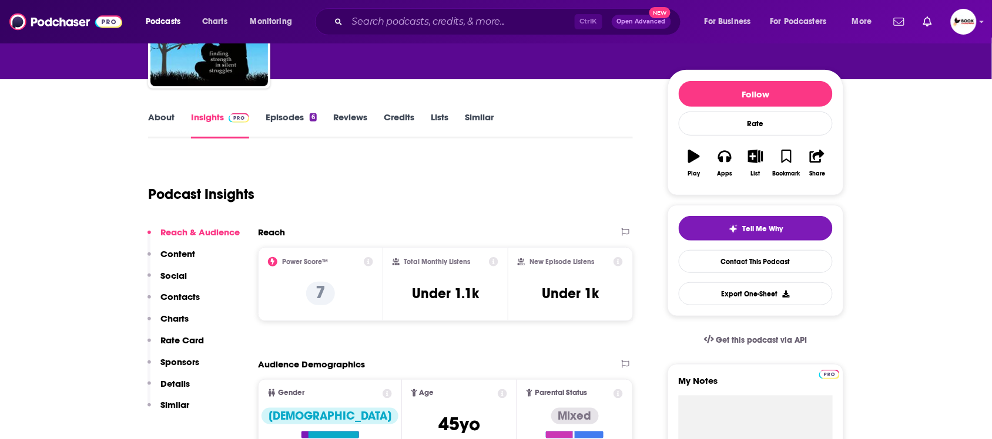
scroll to position [147, 0]
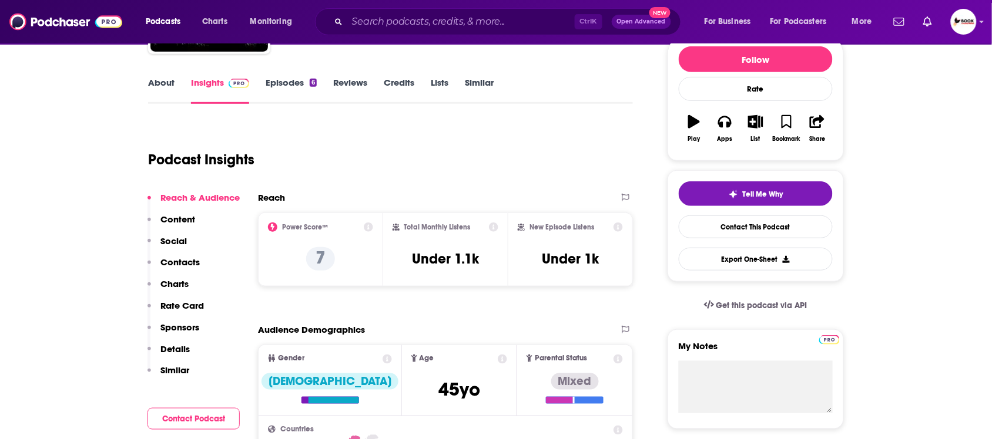
click at [200, 260] on div "Reach & Audience Content Social Contacts Charts Rate Card Sponsors Details Simi…" at bounding box center [193, 289] width 92 height 194
click at [173, 262] on p "Contacts" at bounding box center [179, 262] width 39 height 11
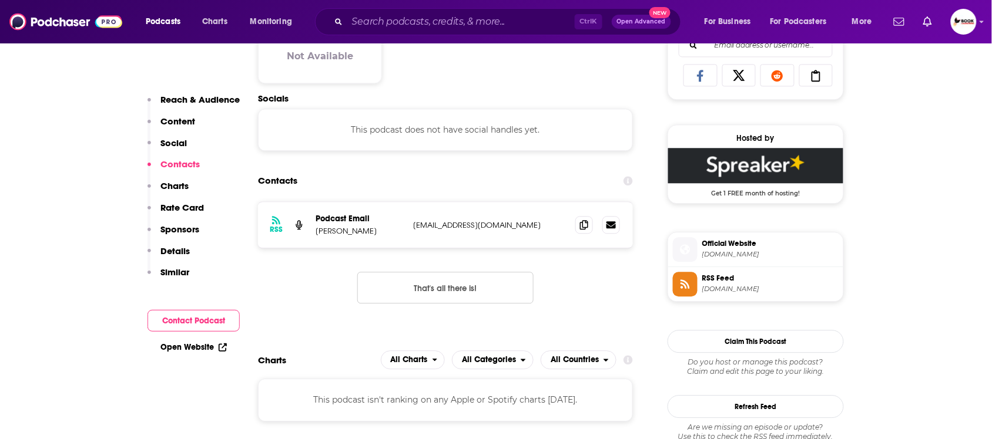
scroll to position [788, 0]
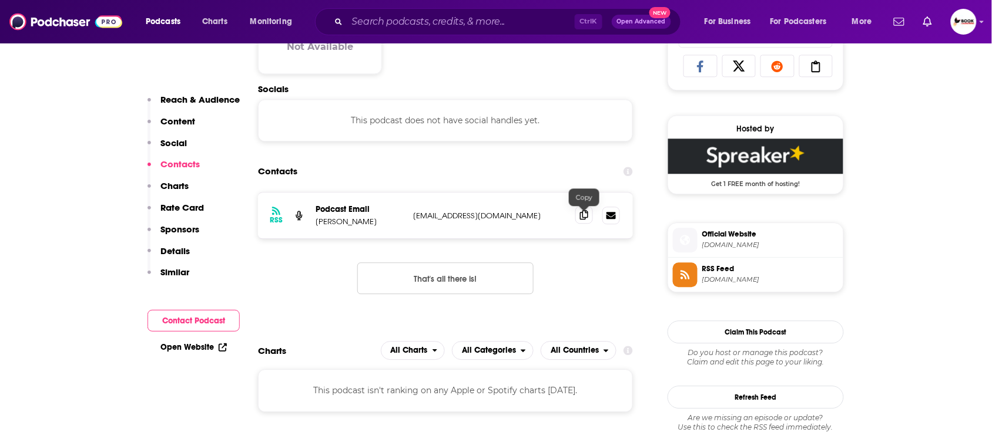
click at [583, 224] on span at bounding box center [584, 215] width 18 height 18
click at [186, 348] on link "Open Website" at bounding box center [193, 348] width 66 height 10
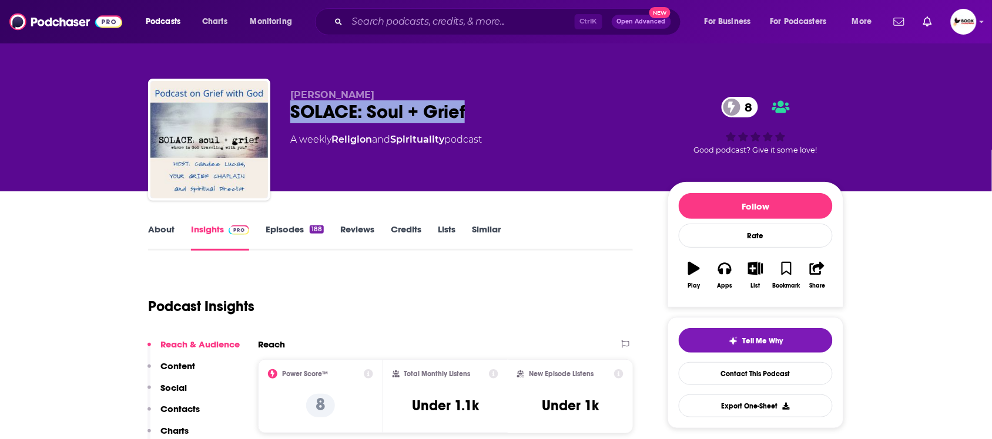
drag, startPoint x: 488, startPoint y: 119, endPoint x: 287, endPoint y: 119, distance: 201.5
click at [287, 119] on div "[PERSON_NAME]: Soul + Grief 8 A weekly Religion and Spirituality podcast 8 Good…" at bounding box center [496, 142] width 696 height 127
copy h2 "SOLACE: Soul + Grief"
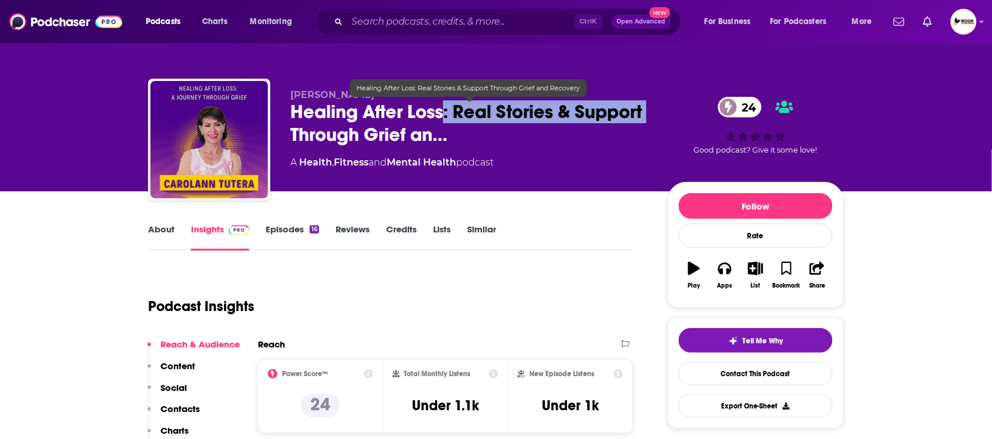
drag, startPoint x: 286, startPoint y: 123, endPoint x: 444, endPoint y: 122, distance: 158.0
click at [444, 122] on div "Stacey Chillemi Healing After Loss: Real Stories & Support Through Grief an… 24…" at bounding box center [496, 142] width 696 height 127
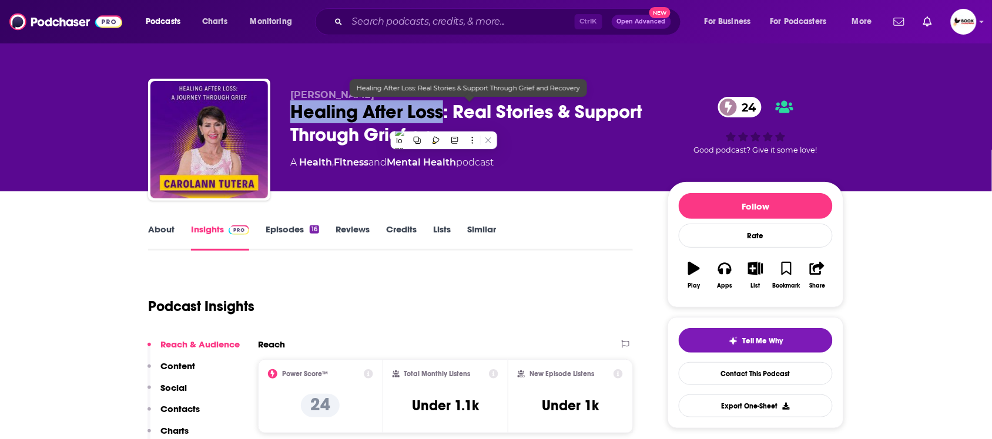
drag, startPoint x: 275, startPoint y: 113, endPoint x: 441, endPoint y: 115, distance: 166.3
click at [441, 115] on div "Stacey Chillemi Healing After Loss: Real Stories & Support Through Grief an… 24…" at bounding box center [496, 142] width 696 height 127
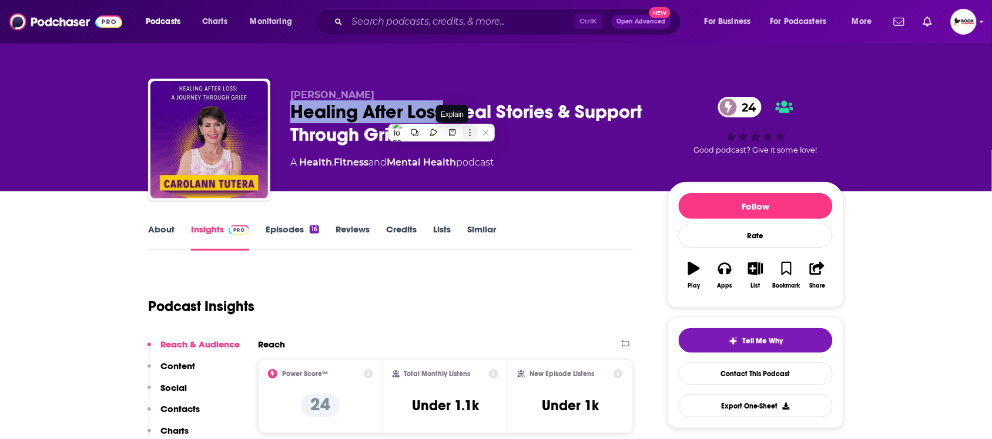
copy h2 "Healing After Loss"
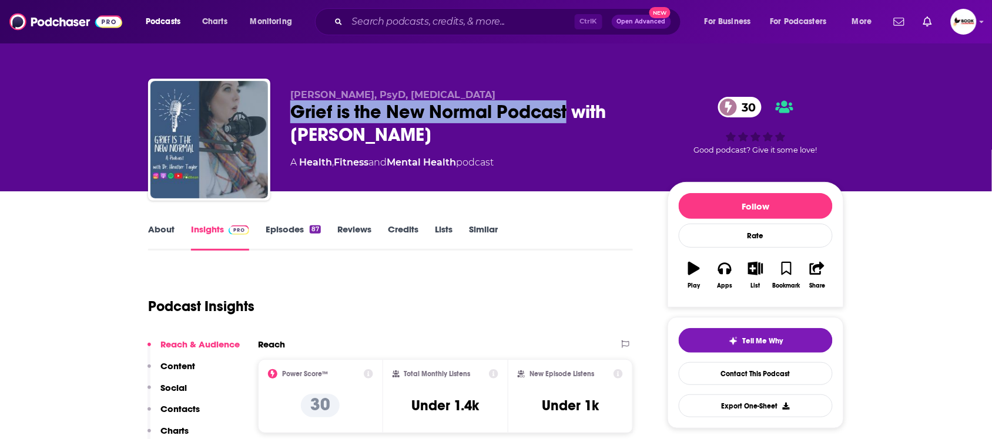
drag, startPoint x: 289, startPoint y: 115, endPoint x: 568, endPoint y: 109, distance: 278.5
click at [568, 109] on div "[PERSON_NAME], PsyD, [MEDICAL_DATA] Grief is the New Normal Podcast with [PERSO…" at bounding box center [496, 142] width 696 height 127
copy h2 "Grief is the New Normal Podcast"
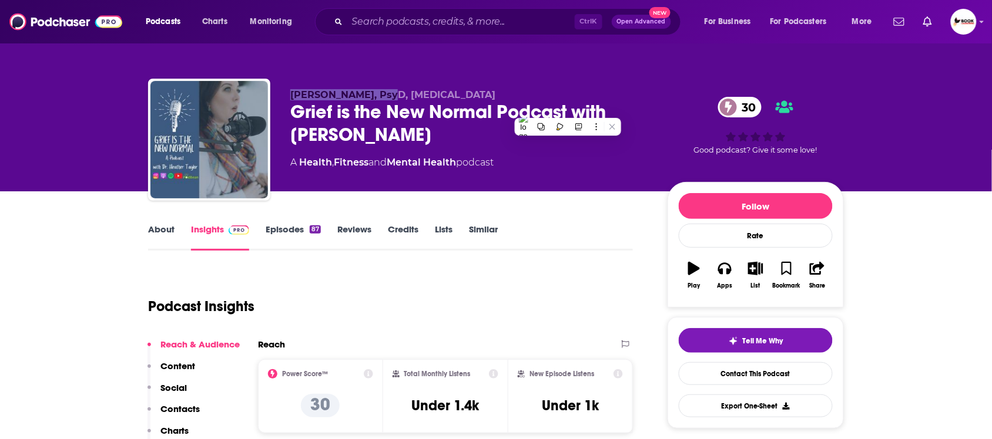
drag, startPoint x: 282, startPoint y: 89, endPoint x: 380, endPoint y: 87, distance: 97.6
click at [380, 87] on div "[PERSON_NAME], PsyD, [MEDICAL_DATA] Grief is the New Normal Podcast with [PERSO…" at bounding box center [496, 142] width 696 height 127
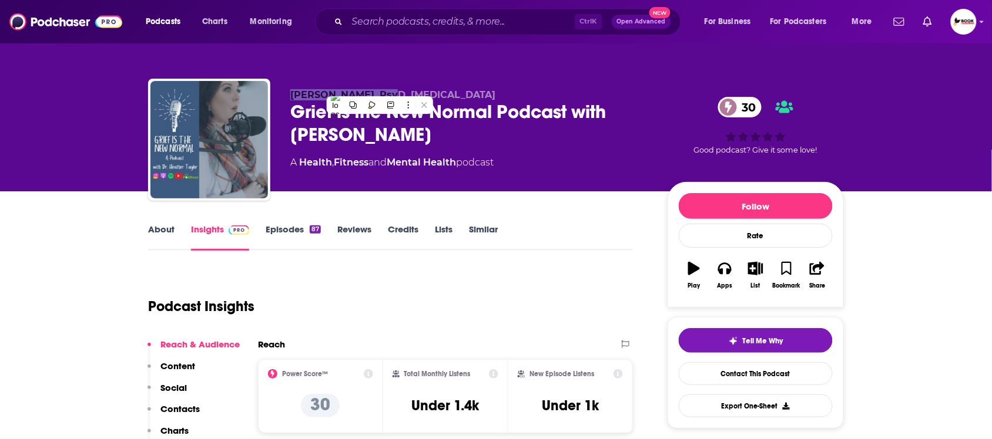
copy span "Dr. Heather Taylor"
drag, startPoint x: 173, startPoint y: 406, endPoint x: 183, endPoint y: 394, distance: 15.5
click at [173, 406] on p "Contacts" at bounding box center [179, 409] width 39 height 11
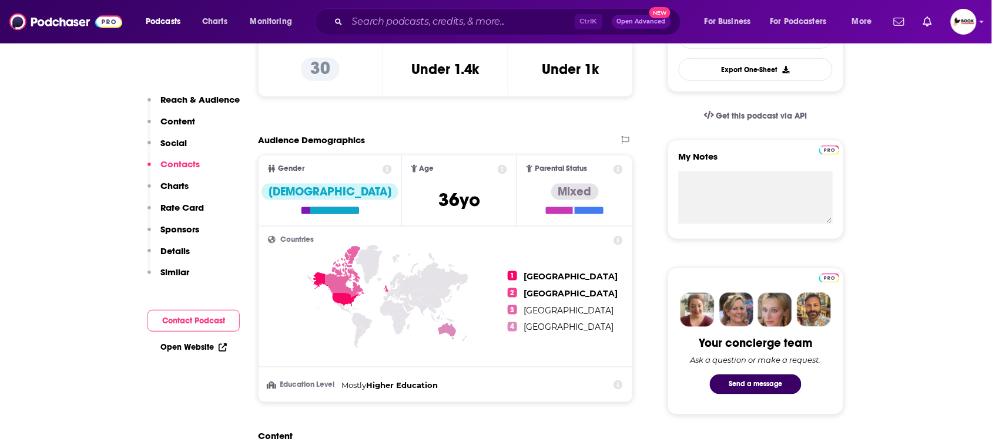
scroll to position [790, 0]
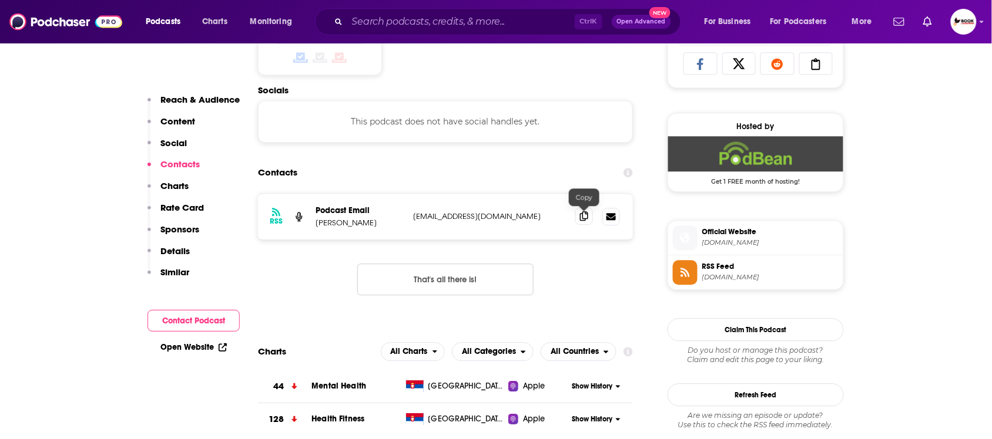
click at [583, 221] on icon at bounding box center [584, 216] width 8 height 9
click at [206, 344] on link "Open Website" at bounding box center [193, 348] width 66 height 10
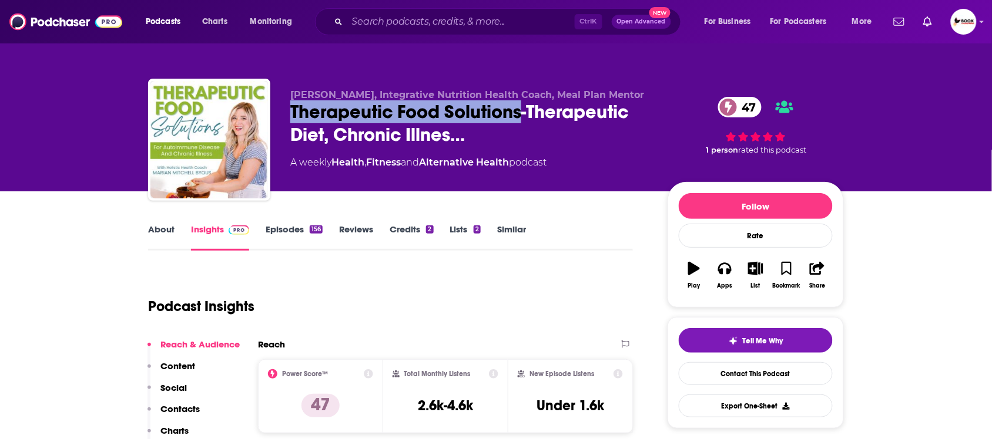
drag, startPoint x: 525, startPoint y: 116, endPoint x: 289, endPoint y: 116, distance: 235.6
click at [289, 116] on div "[PERSON_NAME], Integrative Nutrition Health Coach, Meal Plan Mentor Therapeutic…" at bounding box center [496, 142] width 696 height 127
copy h2 "Therapeutic Food Solutions"
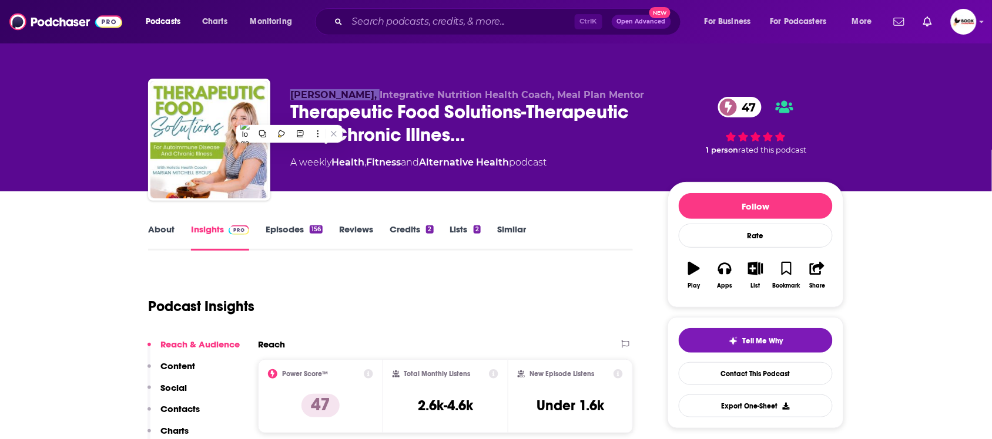
drag, startPoint x: 283, startPoint y: 89, endPoint x: 367, endPoint y: 92, distance: 84.0
click at [367, 92] on div "Marian Mitchell, Integrative Nutrition Health Coach, Meal Plan Mentor Therapeut…" at bounding box center [496, 142] width 696 height 127
copy span "Marian Mitchell"
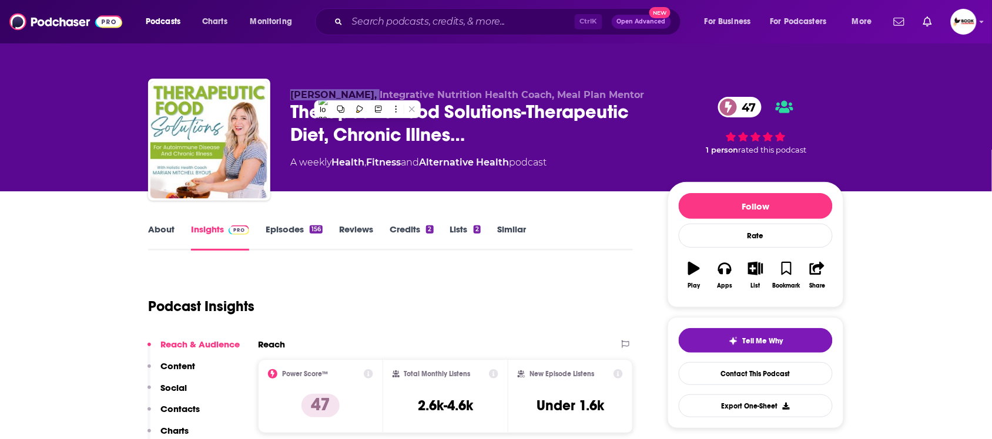
click at [193, 408] on p "Contacts" at bounding box center [179, 409] width 39 height 11
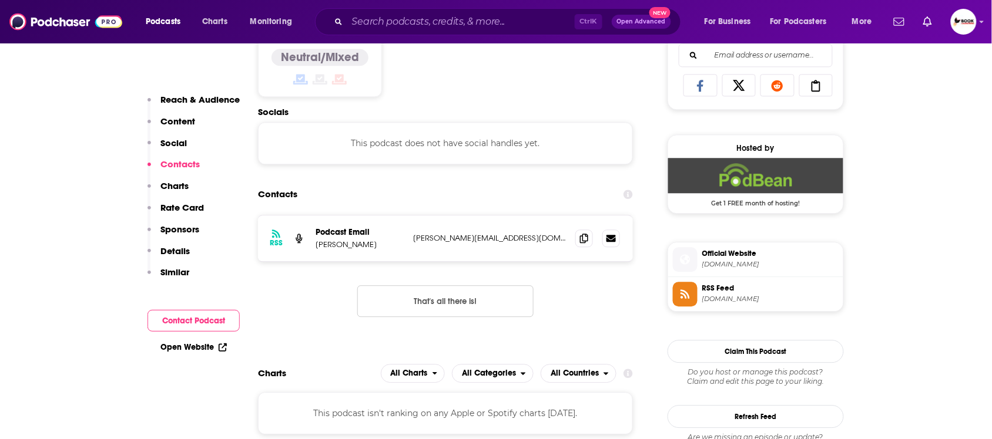
scroll to position [790, 0]
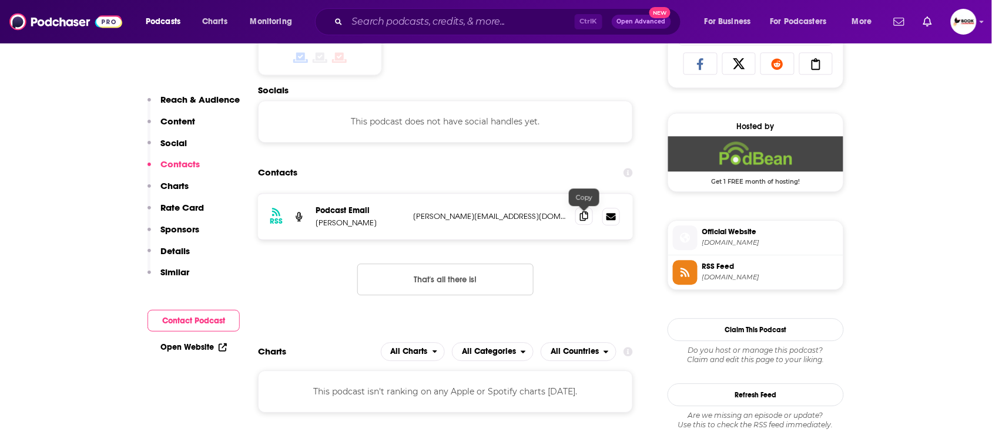
click at [583, 219] on icon at bounding box center [584, 216] width 8 height 9
click at [192, 345] on link "Open Website" at bounding box center [193, 348] width 66 height 10
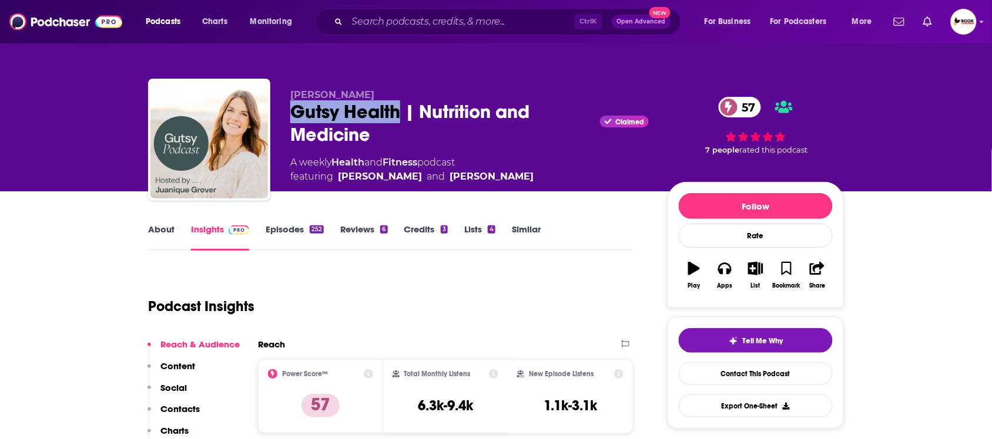
drag, startPoint x: 288, startPoint y: 112, endPoint x: 400, endPoint y: 112, distance: 111.0
click at [400, 112] on div "Juanique Grover Gutsy Health | Nutrition and Medicine Claimed 57 A weekly Healt…" at bounding box center [496, 142] width 696 height 127
copy h2 "Gutsy Health"
click at [173, 227] on link "About" at bounding box center [161, 237] width 26 height 27
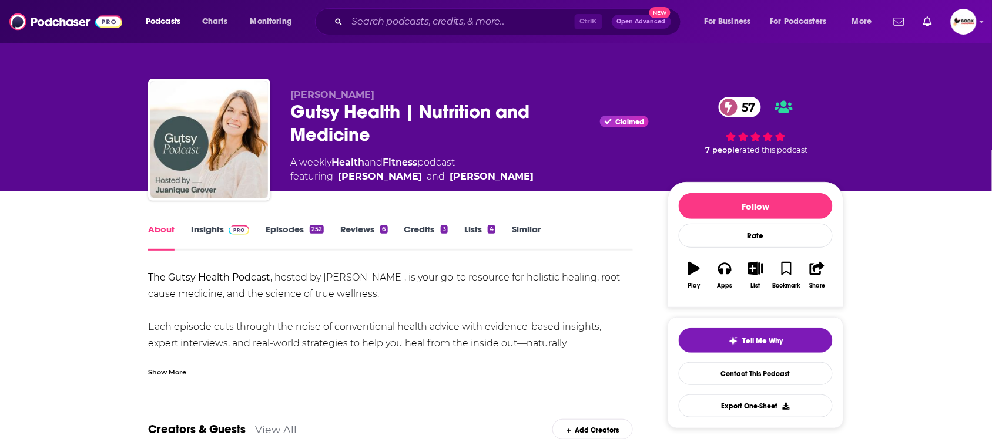
click at [179, 371] on div "Show More" at bounding box center [167, 371] width 38 height 11
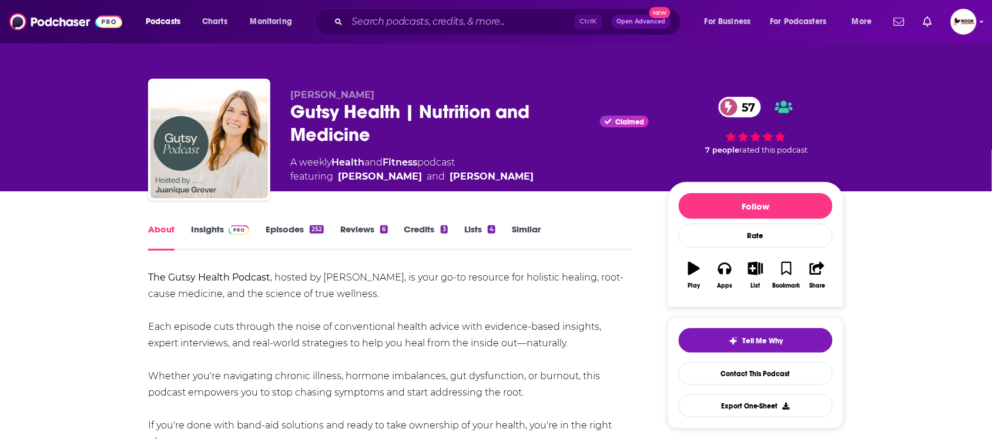
click at [213, 230] on link "Insights" at bounding box center [220, 237] width 58 height 27
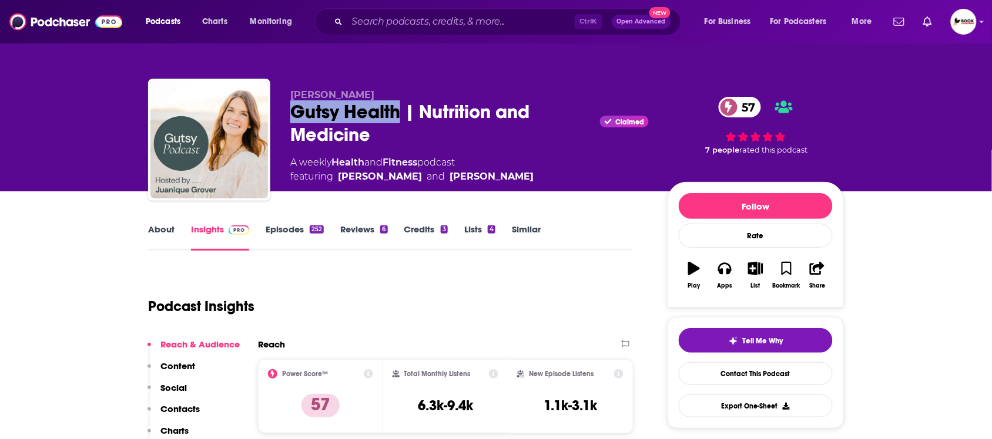
drag, startPoint x: 280, startPoint y: 112, endPoint x: 401, endPoint y: 113, distance: 121.6
click at [401, 113] on div "Juanique Grover Gutsy Health | Nutrition and Medicine Claimed 57 A weekly Healt…" at bounding box center [496, 142] width 696 height 127
copy h2 "Gutsy Health"
drag, startPoint x: 285, startPoint y: 74, endPoint x: 383, endPoint y: 86, distance: 98.8
click at [383, 86] on div "Juanique Grover Gutsy Health | Nutrition and Medicine Claimed 57 A weekly Healt…" at bounding box center [495, 128] width 713 height 127
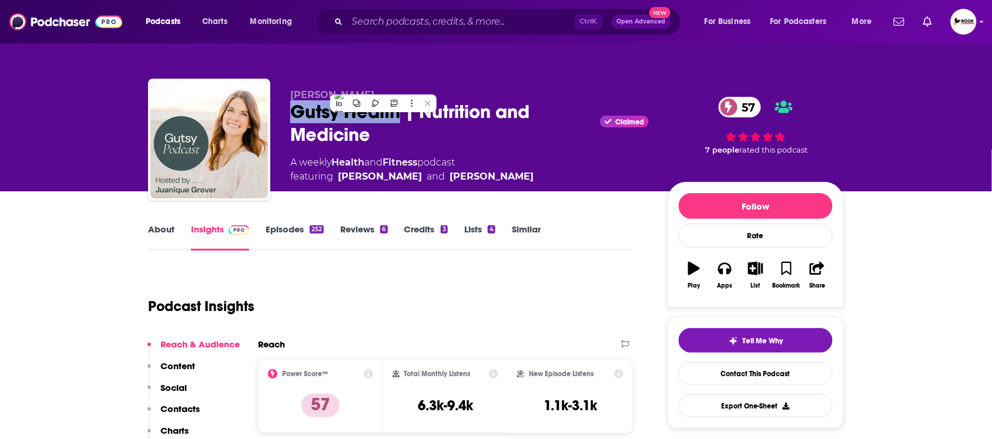
copy span "Juanique Grover"
drag, startPoint x: 116, startPoint y: 300, endPoint x: 130, endPoint y: 306, distance: 15.5
click at [174, 410] on p "Contacts" at bounding box center [179, 409] width 39 height 11
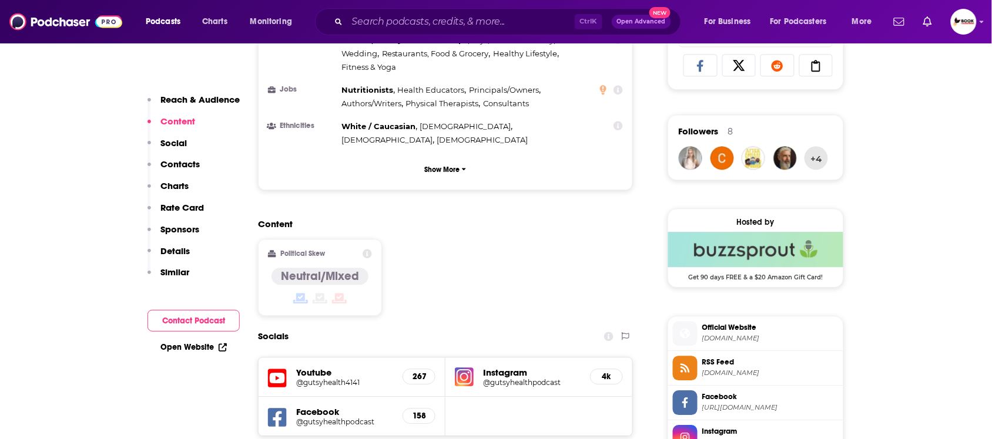
click at [181, 163] on p "Contacts" at bounding box center [179, 164] width 39 height 11
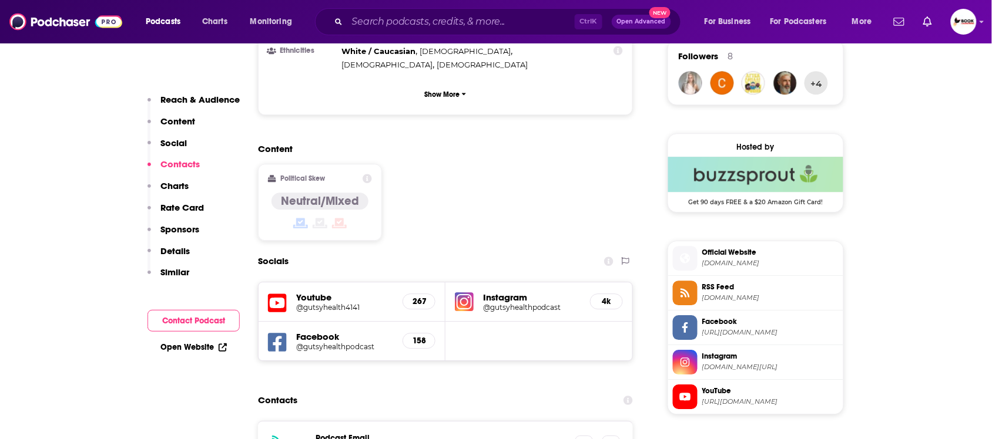
scroll to position [1009, 0]
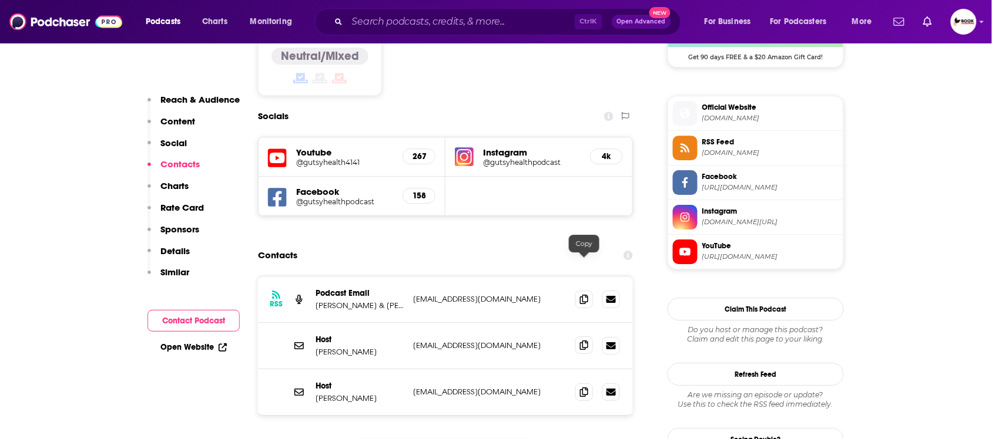
click at [582, 337] on span at bounding box center [584, 346] width 18 height 18
click at [582, 294] on icon at bounding box center [584, 298] width 8 height 9
click at [202, 348] on link "Open Website" at bounding box center [193, 348] width 66 height 10
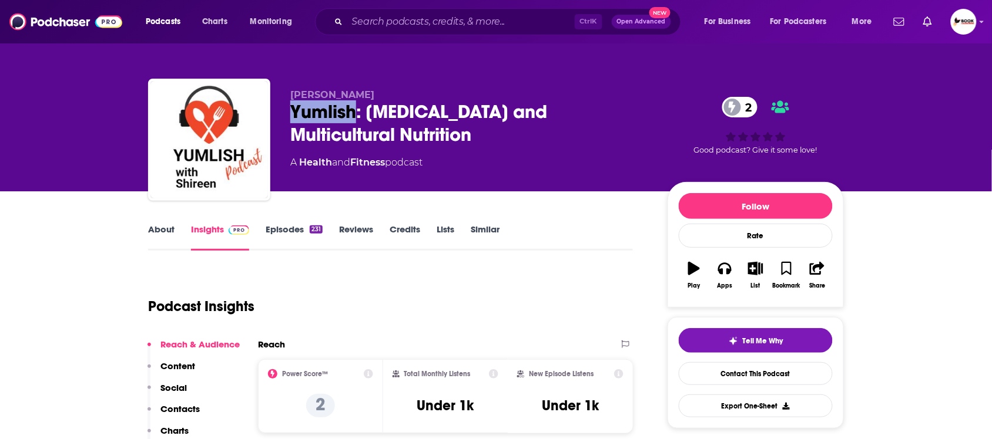
drag, startPoint x: 286, startPoint y: 112, endPoint x: 357, endPoint y: 113, distance: 71.1
click at [357, 113] on div "[PERSON_NAME]: [MEDICAL_DATA] and Multicultural Nutrition 2 A Health and Fitnes…" at bounding box center [496, 142] width 696 height 127
copy h2 "Yumlish"
drag, startPoint x: 288, startPoint y: 89, endPoint x: 392, endPoint y: 90, distance: 104.6
click at [392, 90] on div "[PERSON_NAME]: [MEDICAL_DATA] and Multicultural Nutrition 2 A Health and Fitnes…" at bounding box center [496, 142] width 696 height 127
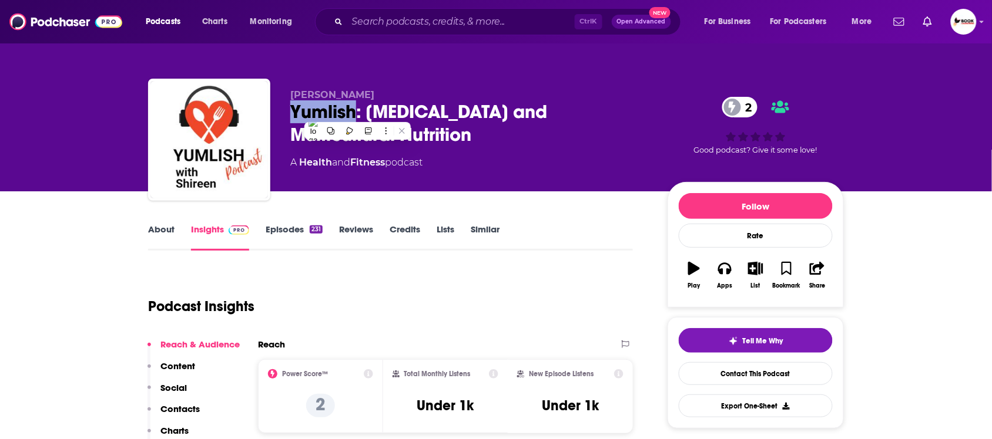
copy span "[PERSON_NAME]"
click at [183, 410] on p "Contacts" at bounding box center [179, 409] width 39 height 11
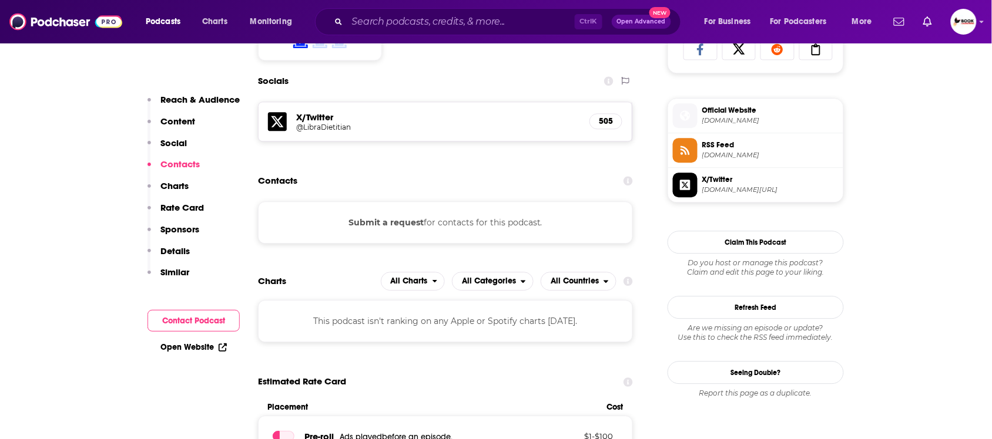
scroll to position [812, 0]
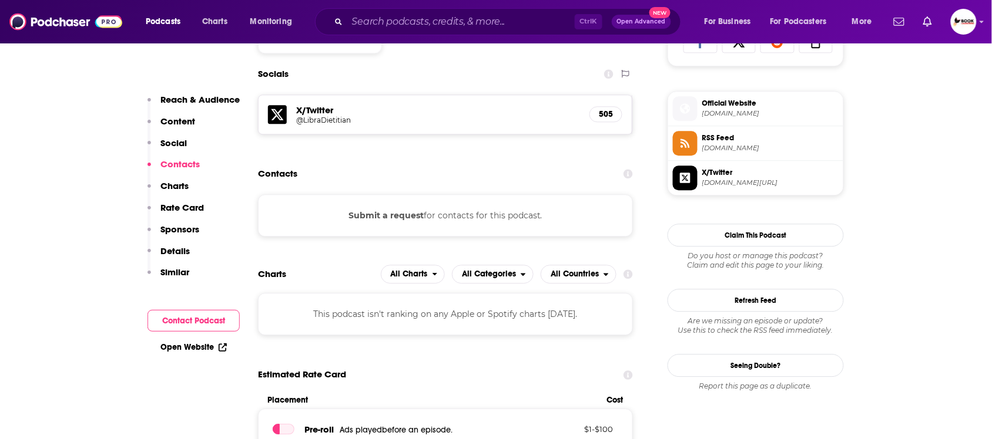
click at [212, 348] on link "Open Website" at bounding box center [193, 348] width 66 height 10
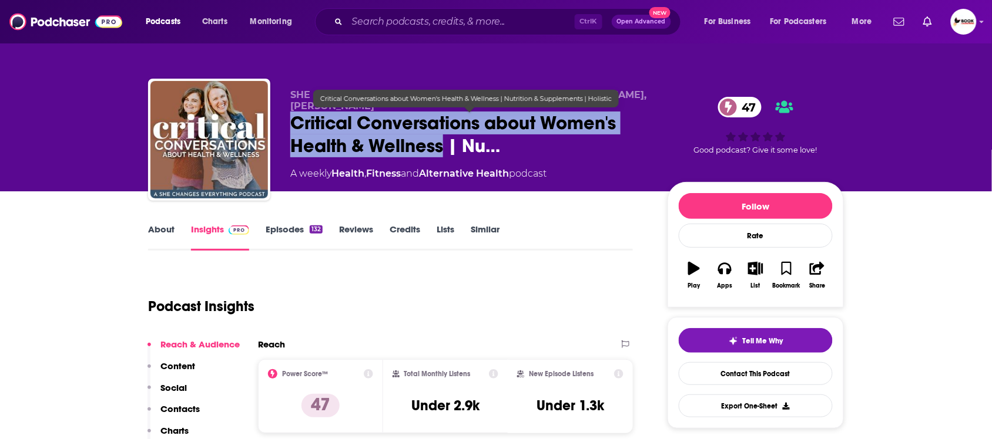
drag, startPoint x: 283, startPoint y: 130, endPoint x: 439, endPoint y: 145, distance: 157.6
click at [439, 145] on div "SHE Changes Everything | [PERSON_NAME], MS, RD & [PERSON_NAME], C-IAYT Critical…" at bounding box center [496, 142] width 696 height 127
copy h2 "Critical Conversations about Women's Health & Wellness"
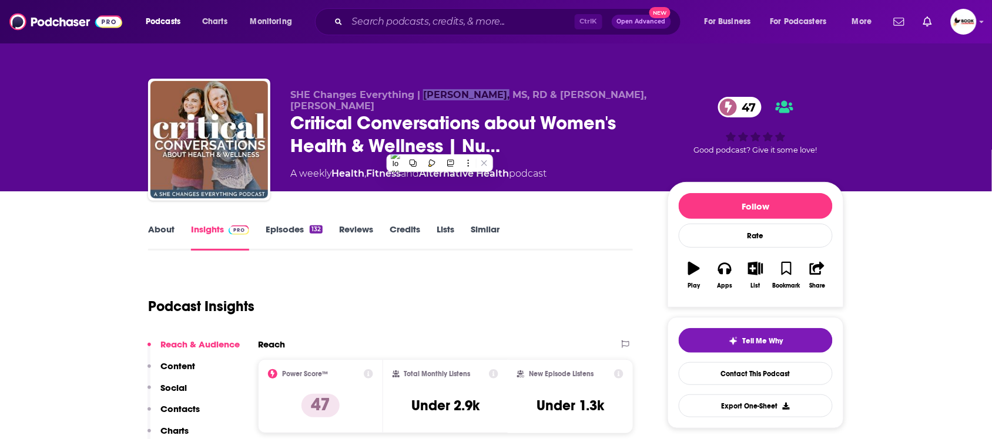
drag, startPoint x: 422, startPoint y: 80, endPoint x: 489, endPoint y: 83, distance: 67.0
click at [489, 83] on div "SHE Changes Everything | [PERSON_NAME], MS, RD & [PERSON_NAME], C-IAYT Critical…" at bounding box center [496, 142] width 696 height 127
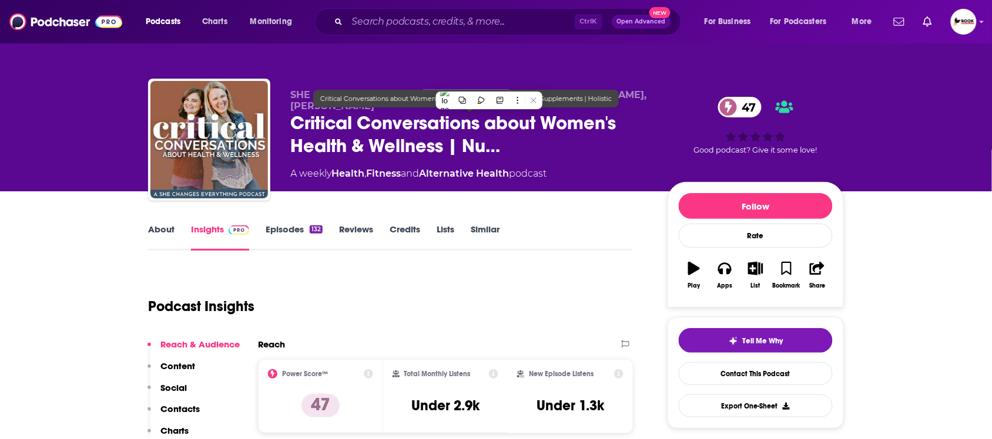
copy span "[PERSON_NAME]"
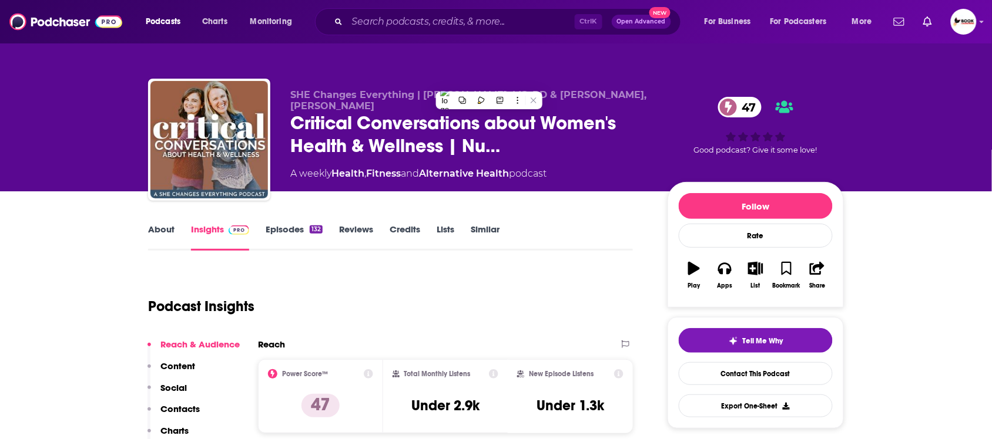
click at [200, 408] on div "Reach & Audience Content Social Contacts Charts Rate Card Sponsors Details Simi…" at bounding box center [193, 436] width 92 height 194
click at [172, 414] on p "Contacts" at bounding box center [179, 409] width 39 height 11
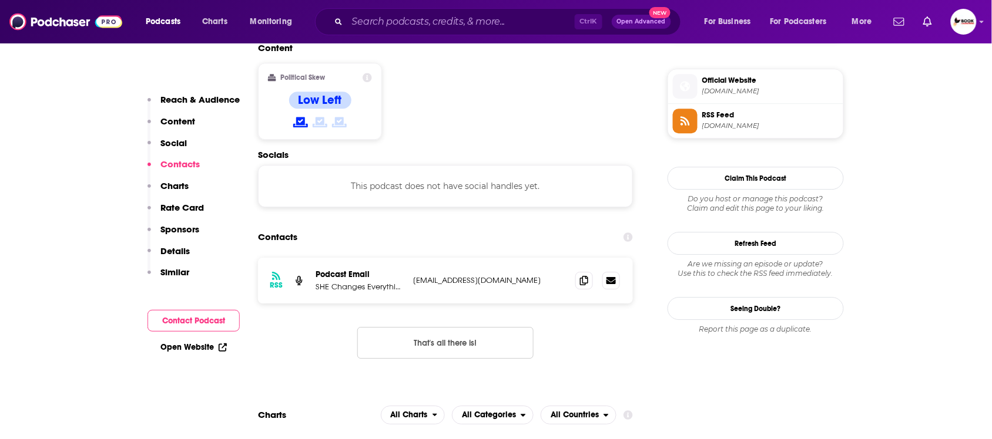
scroll to position [947, 0]
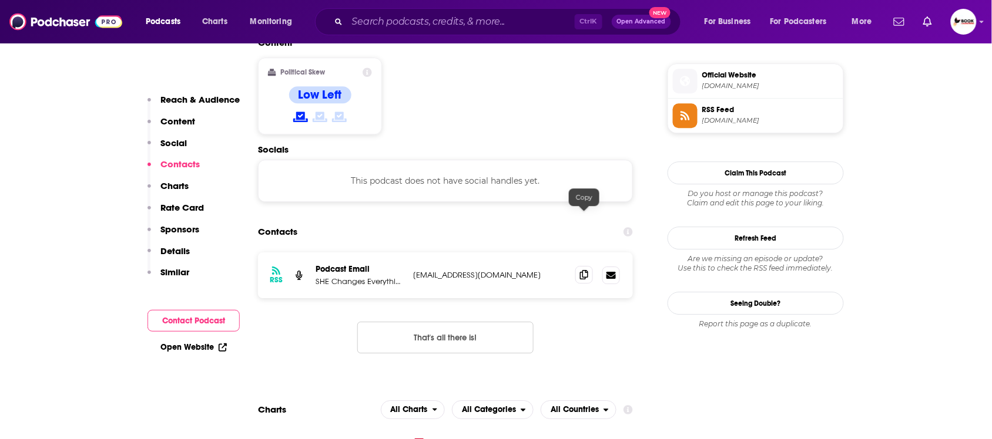
click at [579, 266] on span at bounding box center [584, 275] width 18 height 18
click at [200, 350] on link "Open Website" at bounding box center [193, 348] width 66 height 10
